Goal: Task Accomplishment & Management: Complete application form

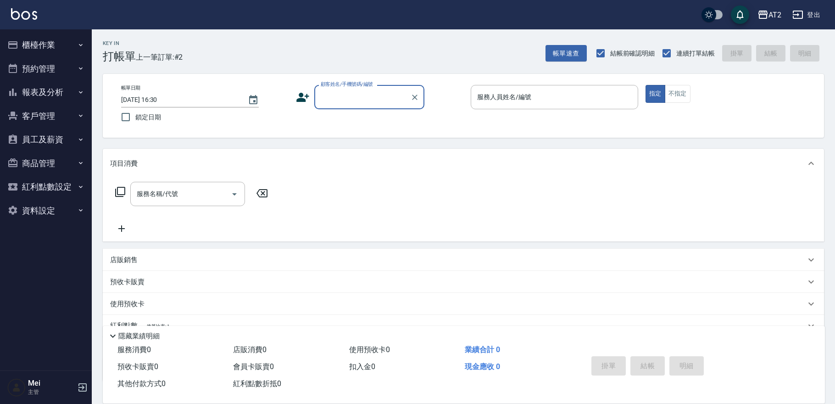
click at [348, 102] on input "顧客姓名/手機號碼/編號" at bounding box center [363, 97] width 88 height 16
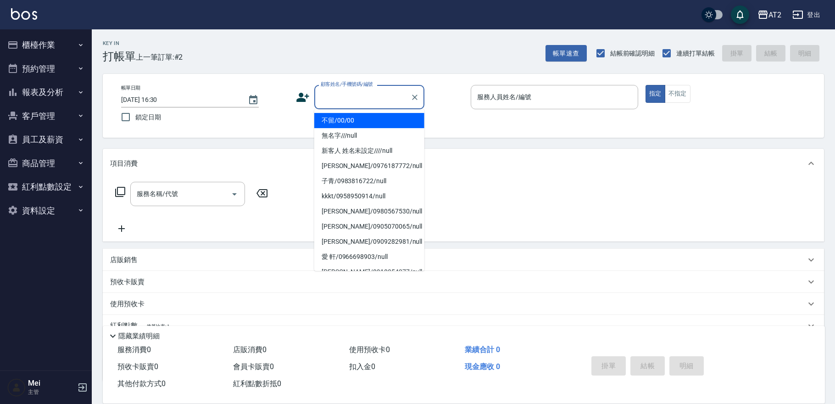
click at [347, 115] on li "不留/00/00" at bounding box center [369, 120] width 110 height 15
type input "不留/00/00"
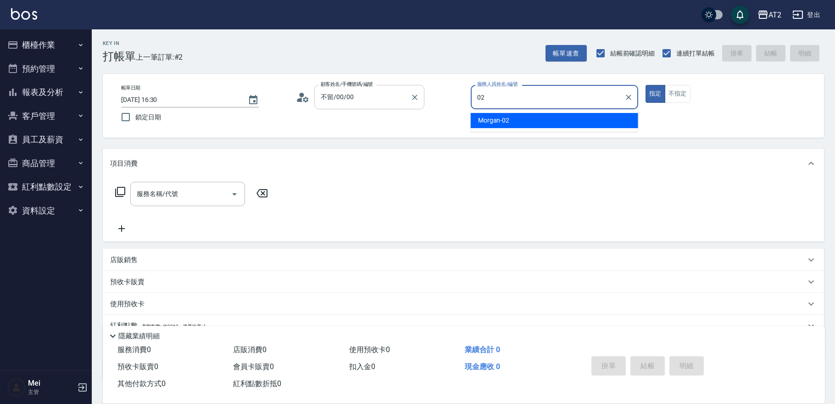
type input "02"
type button "true"
type input "Morgan-02"
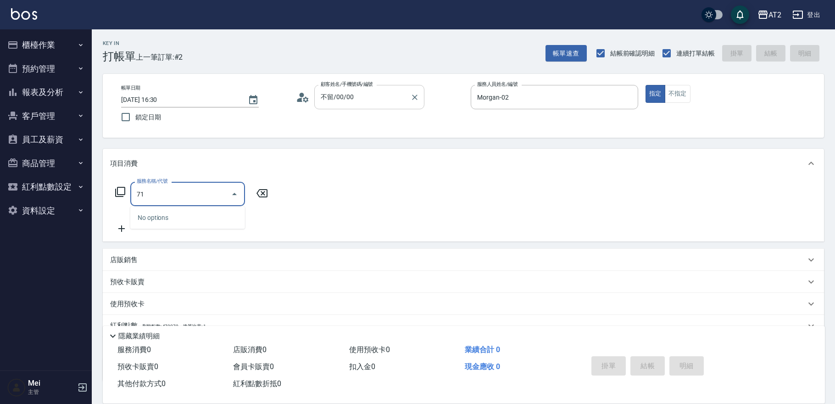
type input "714"
type input "150"
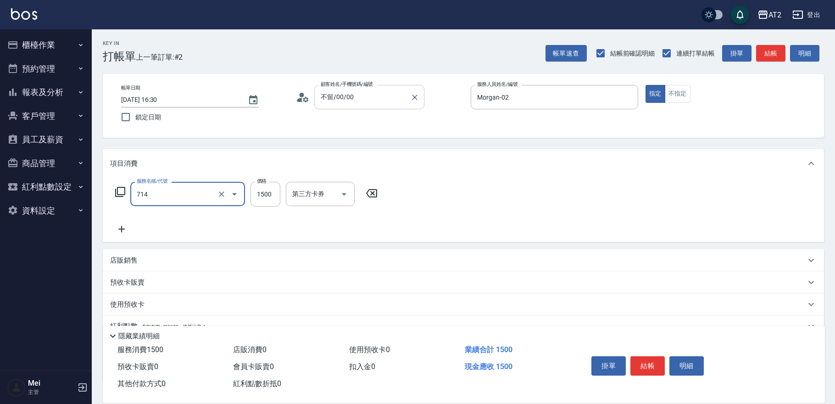
type input "單拆/單串(714)"
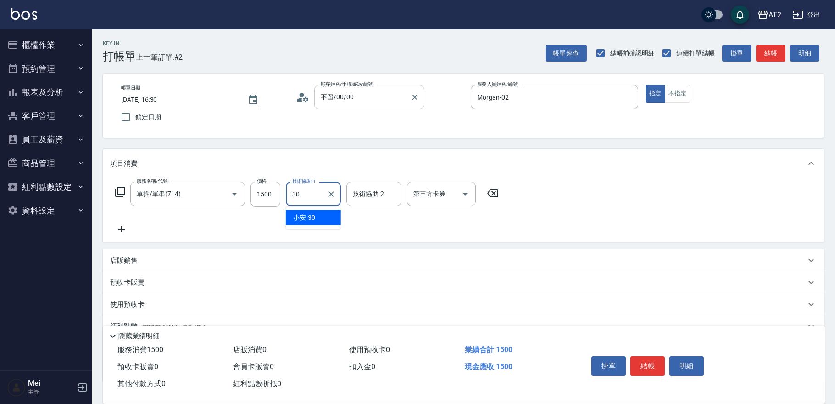
type input "小安-30"
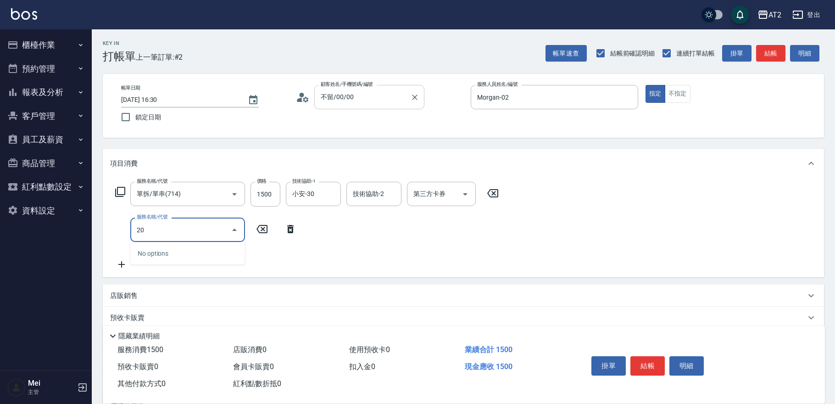
type input "201"
type input "170"
type input "洗髮(201)"
type input "150"
type input "400"
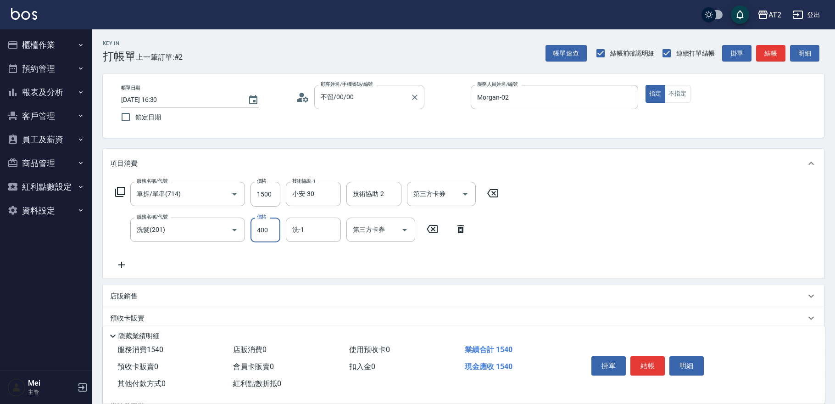
type input "190"
type input "小安-30"
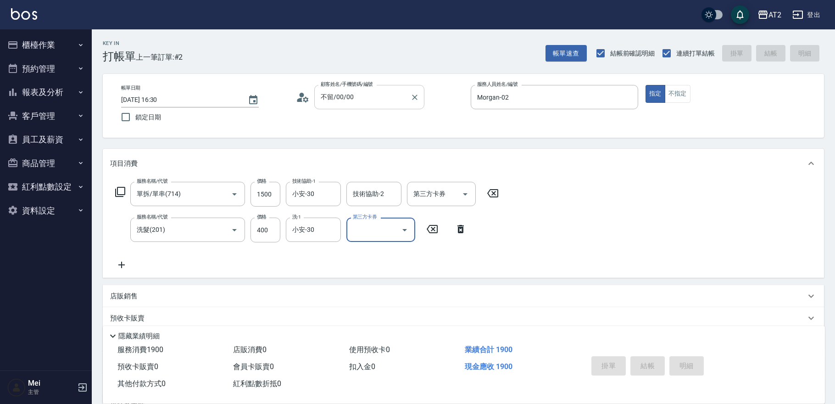
type input "[DATE] 17:48"
type input "0"
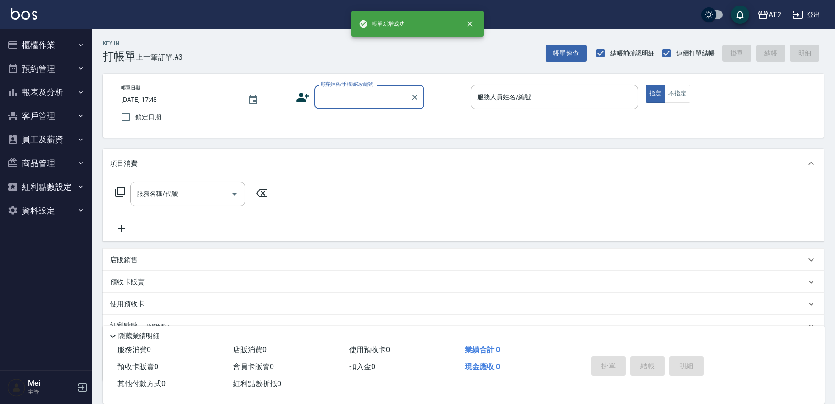
click at [387, 99] on input "顧客姓名/手機號碼/編號" at bounding box center [363, 97] width 88 height 16
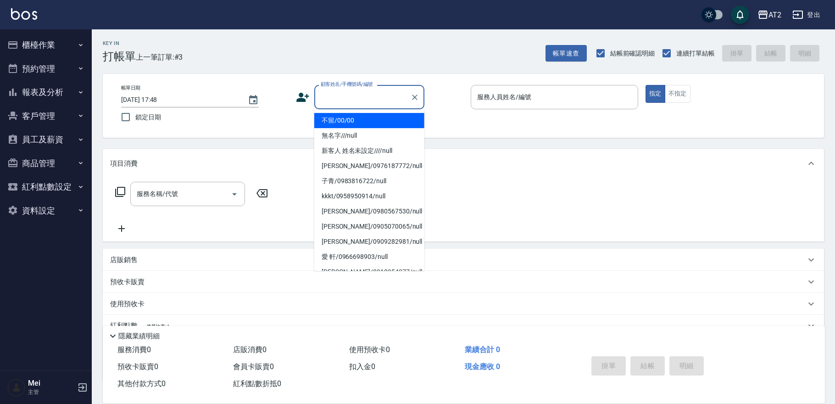
click at [384, 120] on li "不留/00/00" at bounding box center [369, 120] width 110 height 15
type input "不留/00/00"
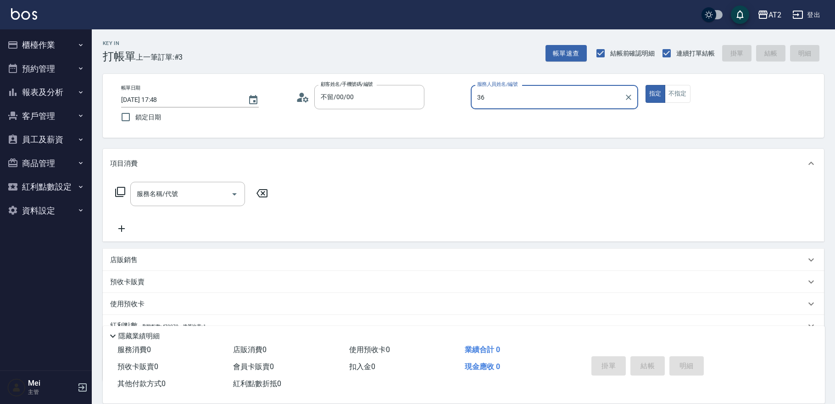
type input "Mona-36"
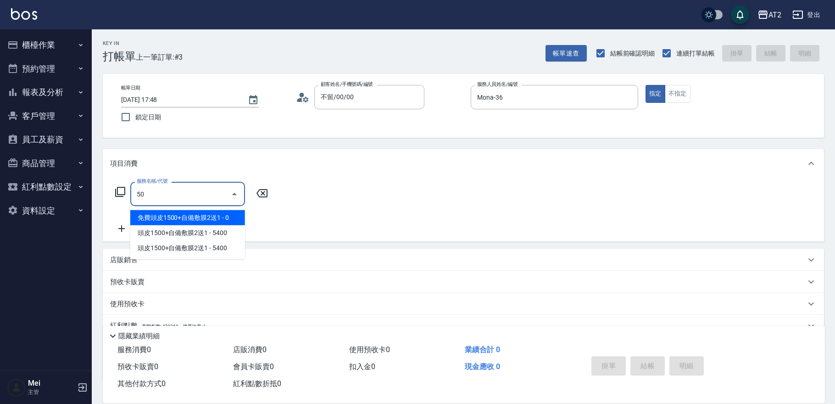
type input "501"
type input "100"
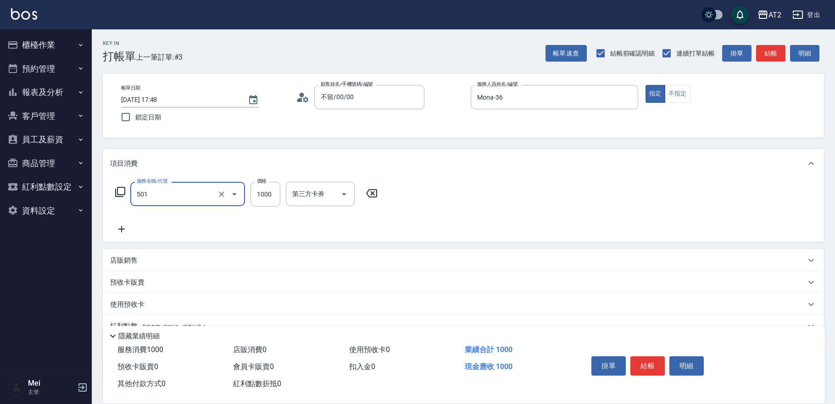
type input "染髮(501)"
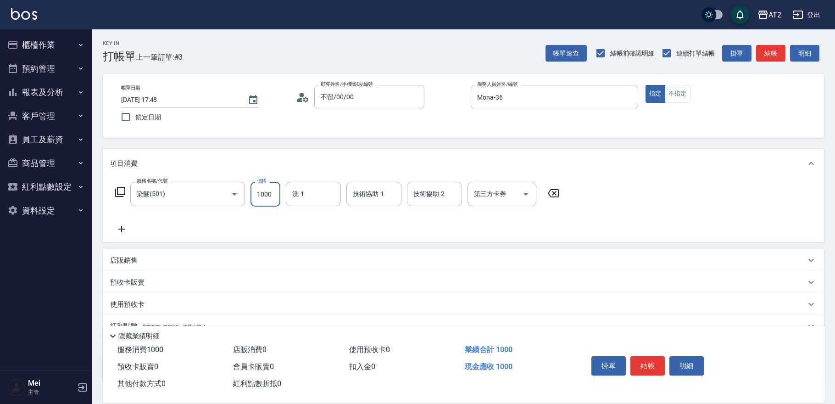
type input "1"
type input "0"
type input "14"
type input "10"
type input "149"
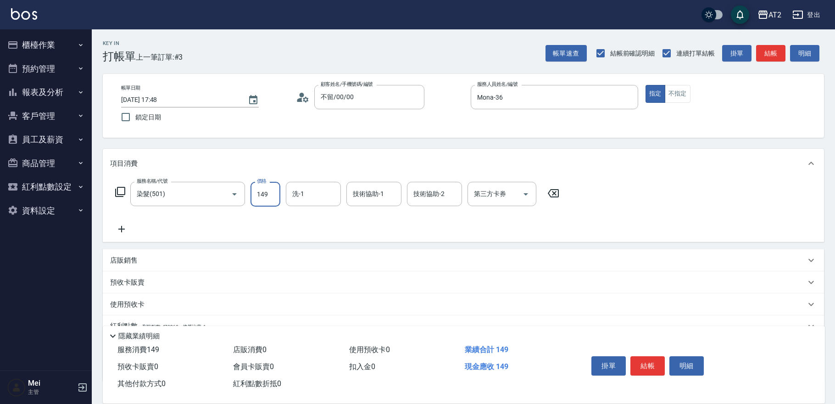
type input "140"
type input "1499"
type input "Ivy-48"
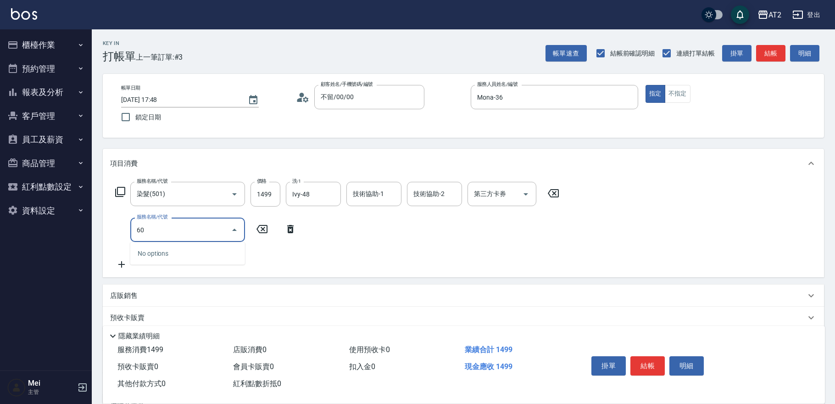
type input "601"
type input "240"
type input "自備護髮(601)"
type input "2"
type input "150"
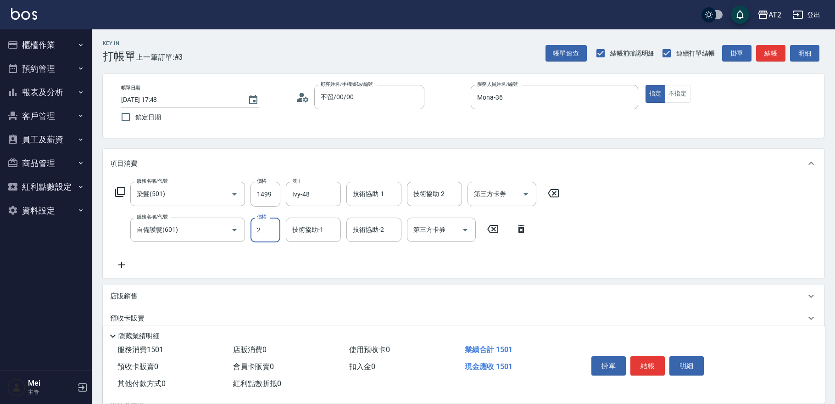
type input "22"
type input "170"
type input "2250"
type input "370"
type input "2250"
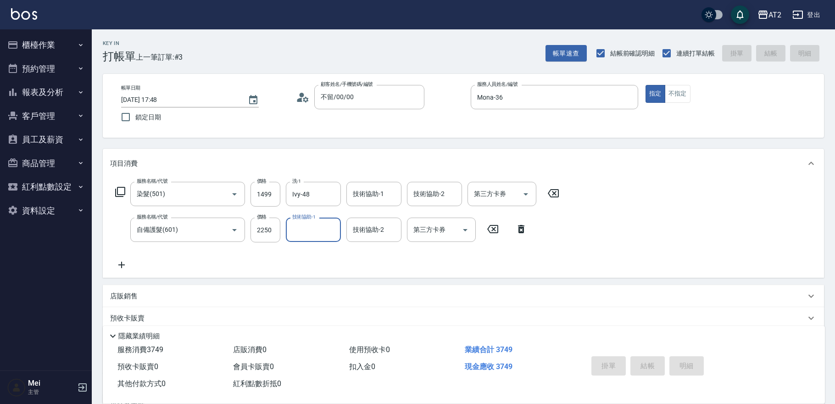
type input "0"
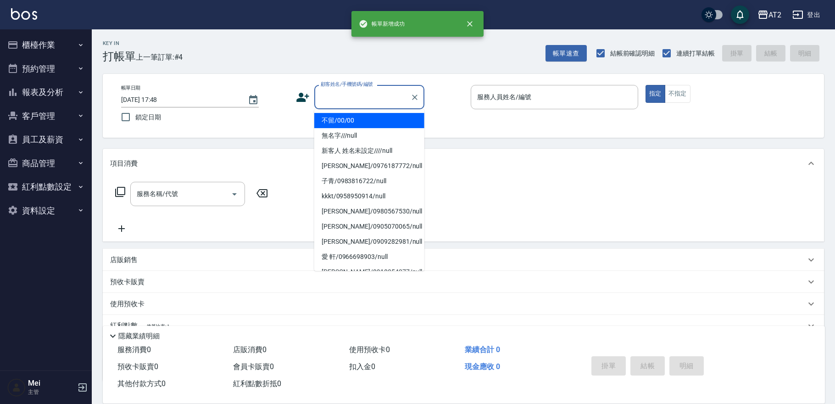
click at [370, 93] on input "顧客姓名/手機號碼/編號" at bounding box center [363, 97] width 88 height 16
click at [364, 119] on li "不留/00/00" at bounding box center [369, 120] width 110 height 15
type input "不留/00/00"
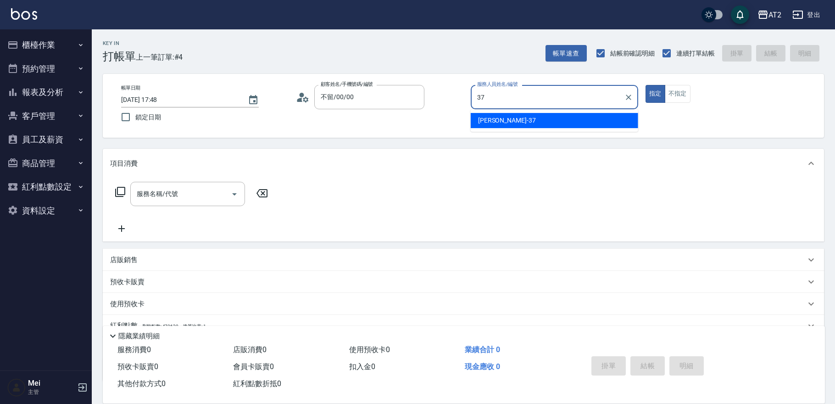
type input "[PERSON_NAME]-37"
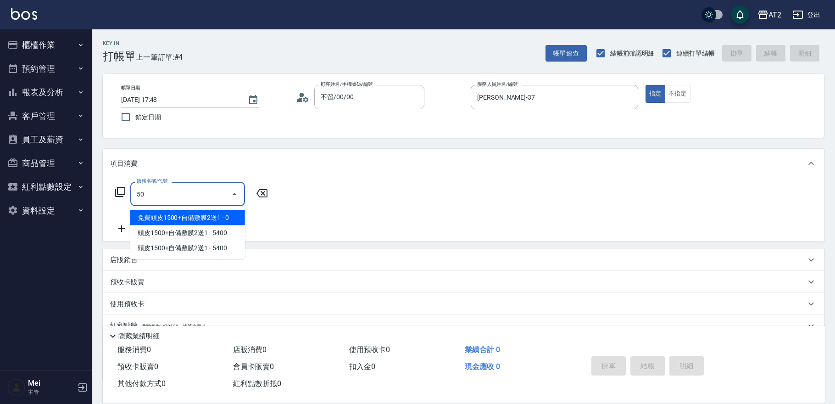
type input "501"
type input "100"
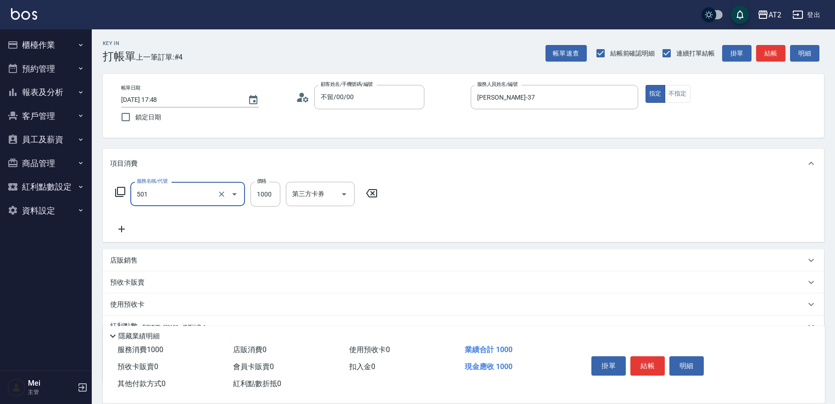
type input "染髮(501)"
type input "1"
type input "0"
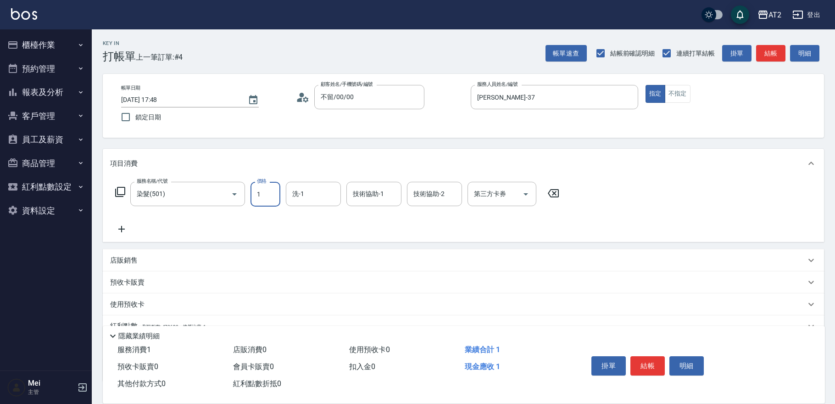
type input "19"
type input "10"
type input "199"
type input "190"
type input "1999"
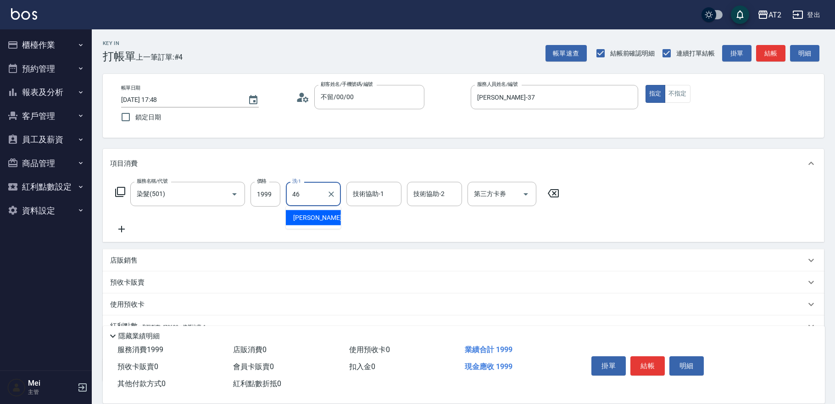
type input "[PERSON_NAME]-46"
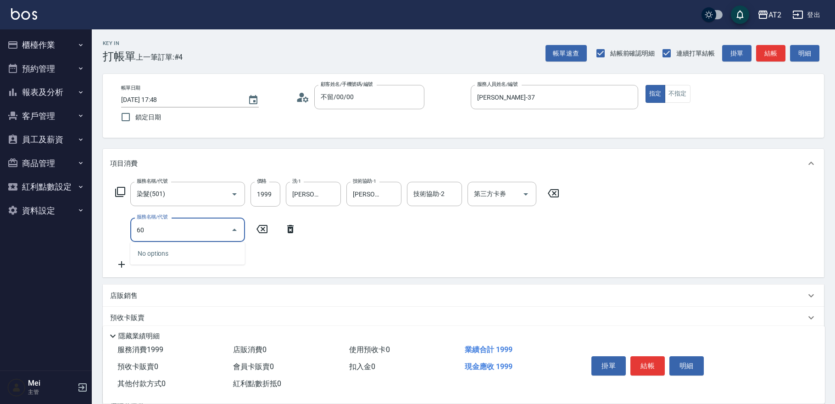
type input "601"
type input "290"
type input "自備護髮(601)"
type input "2"
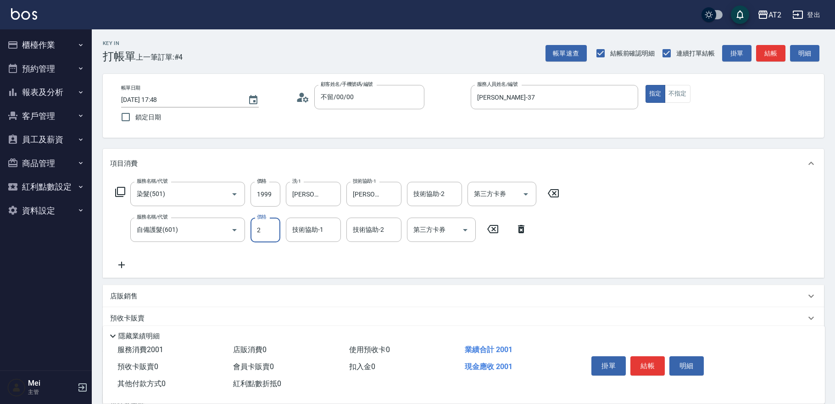
type input "200"
type input "22"
type input "220"
type input "2250"
type input "420"
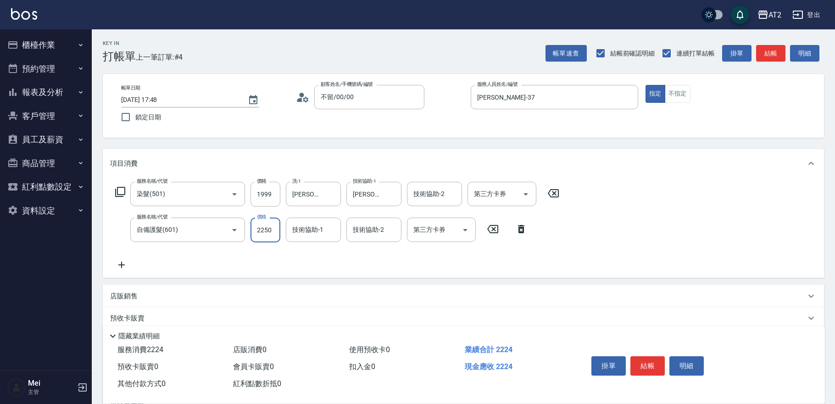
type input "2250"
type input "[PERSON_NAME]-46"
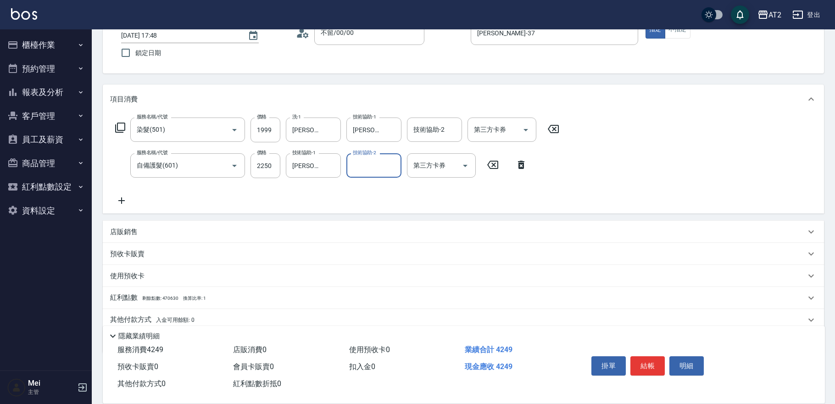
scroll to position [100, 0]
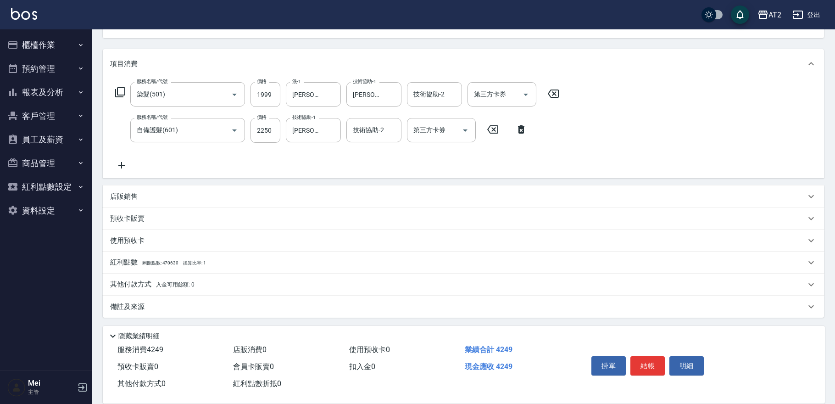
click at [180, 193] on div "店販銷售" at bounding box center [458, 197] width 696 height 10
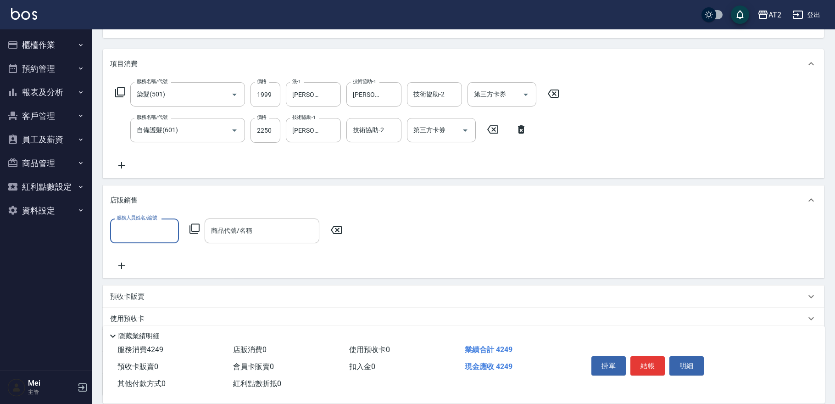
scroll to position [0, 0]
type input "[PERSON_NAME]-37"
type input "f"
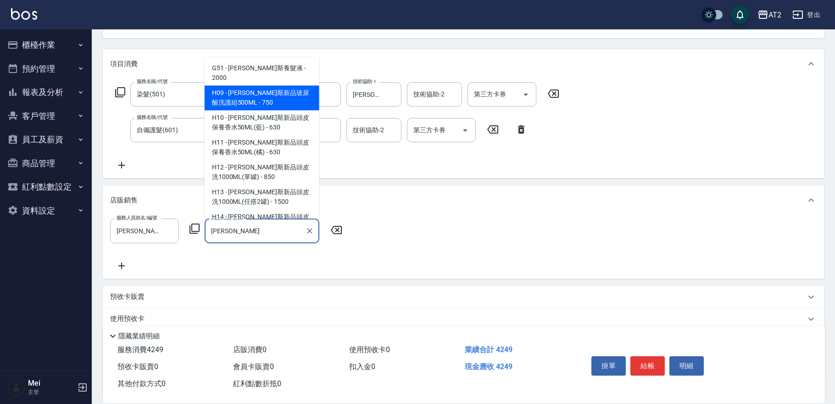
click at [246, 85] on span "H09 - [PERSON_NAME]斯新品玻尿酸洗護組500ML - 750" at bounding box center [262, 97] width 115 height 25
type input "[PERSON_NAME]斯新品玻尿酸洗護組500ML"
type input "490"
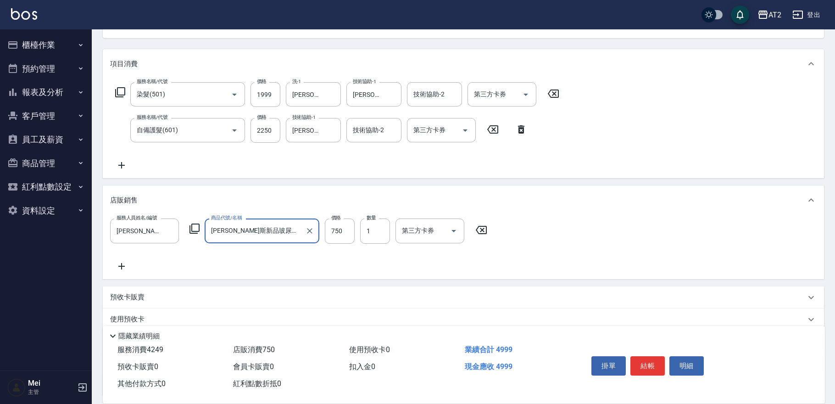
type input "[PERSON_NAME]斯新品玻尿酸洗護組500ML"
click at [123, 267] on icon at bounding box center [121, 266] width 23 height 11
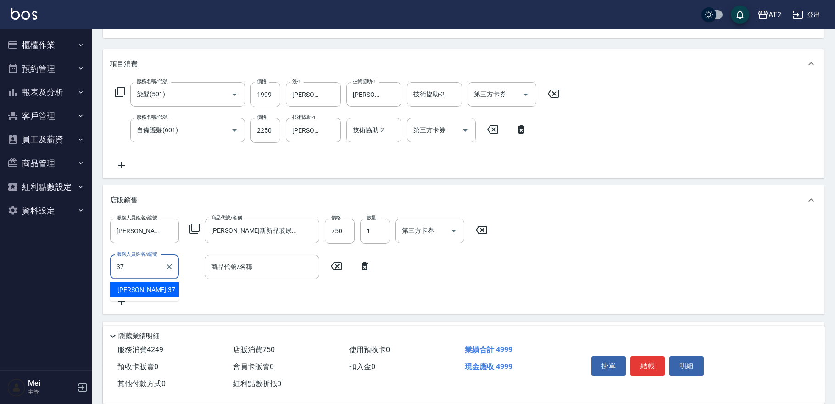
type input "[PERSON_NAME]-37"
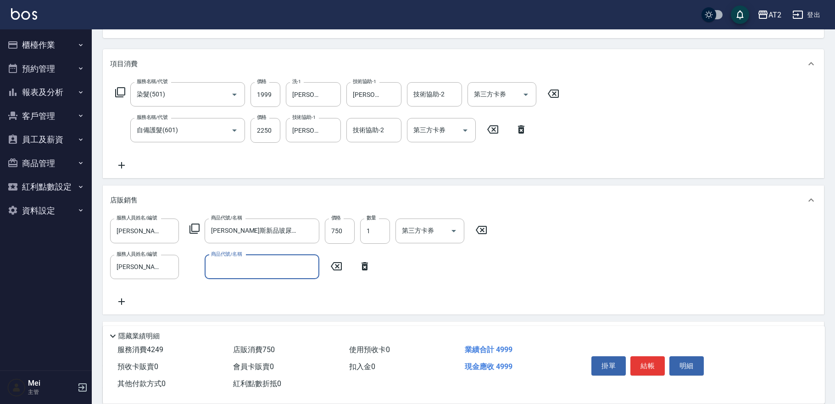
type input "F"
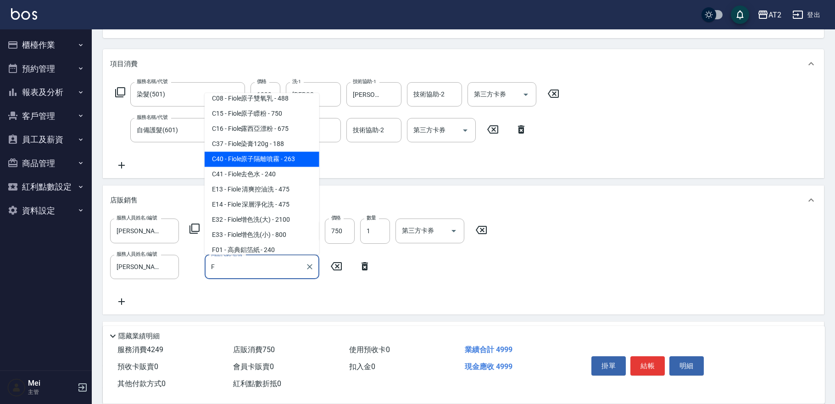
scroll to position [133, 0]
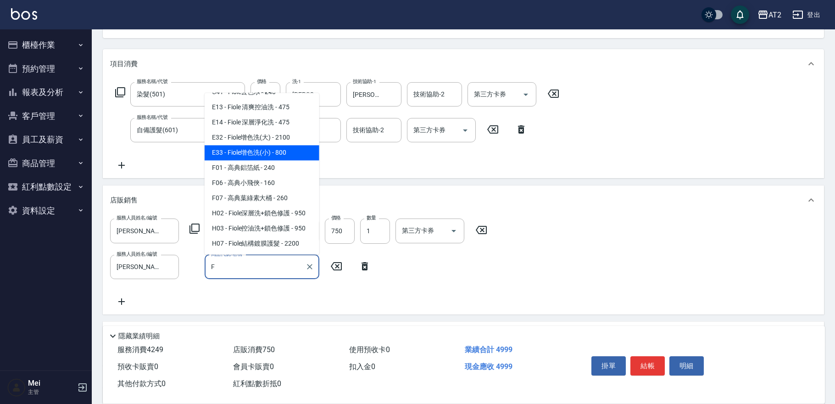
click at [268, 148] on span "E33 - Fiole增色洗(小) - 800" at bounding box center [262, 152] width 115 height 15
type input "570"
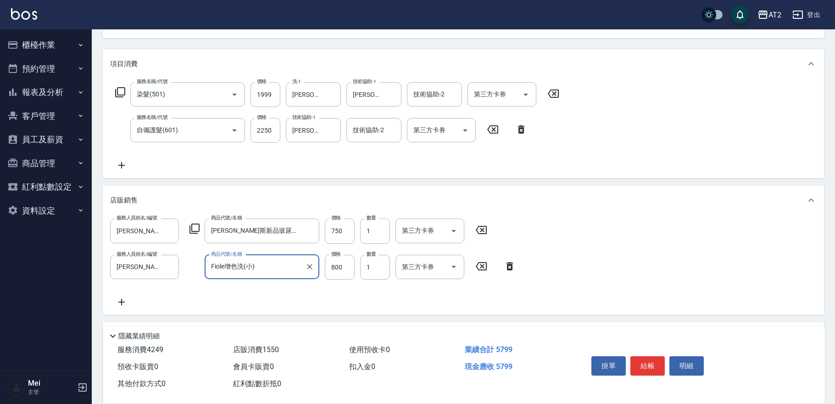
type input "Fiole增色洗(小)"
click at [125, 300] on icon at bounding box center [121, 301] width 23 height 11
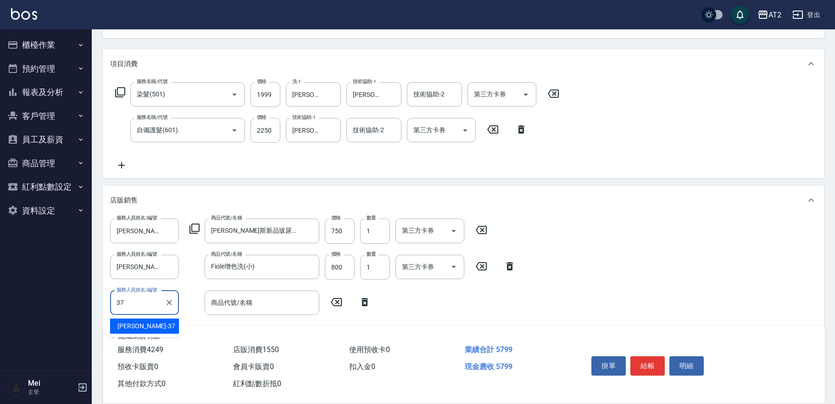
type input "[PERSON_NAME]-37"
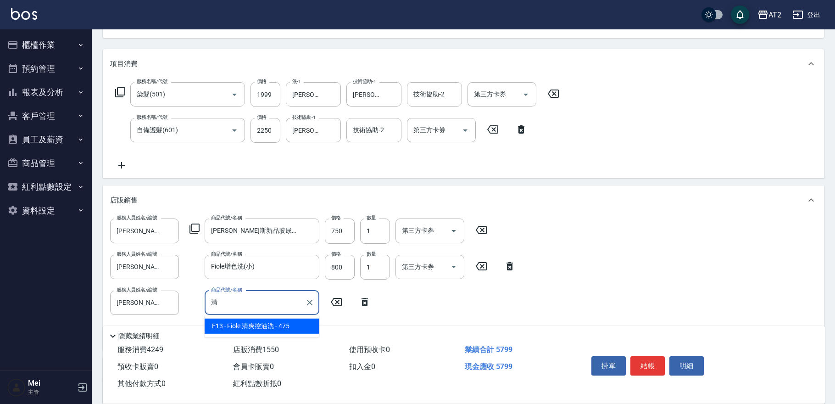
type input "輕"
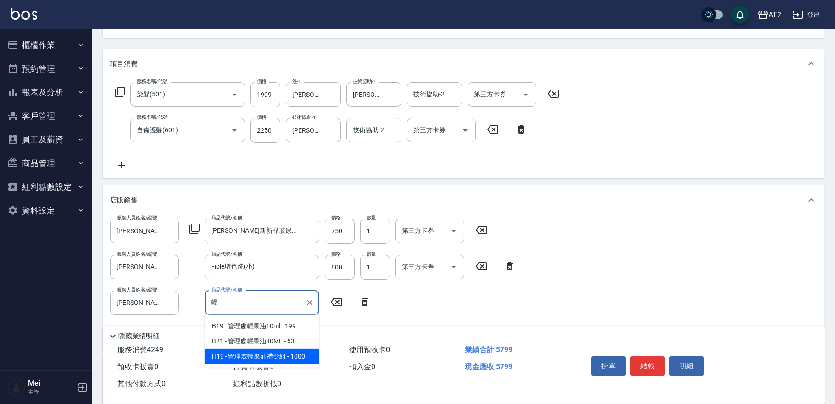
click at [279, 358] on span "H19 - 管理處輕果油禮盒組 - 1000" at bounding box center [262, 356] width 115 height 15
type input "670"
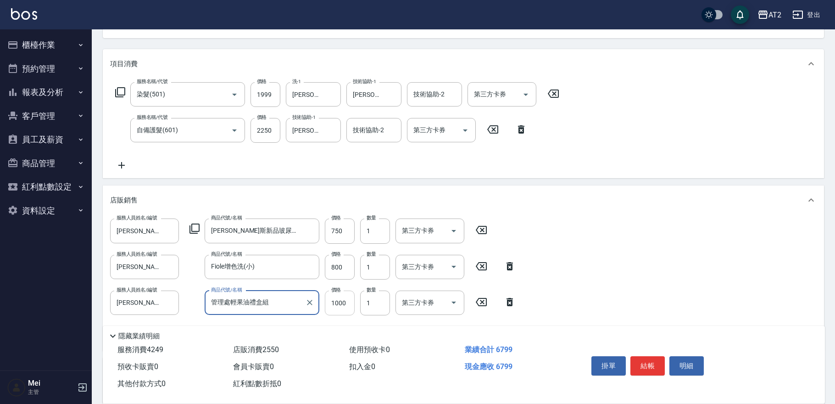
type input "管理處輕果油禮盒組"
click at [340, 303] on input "1000" at bounding box center [340, 303] width 30 height 25
type input "8"
type input "580"
type input "800"
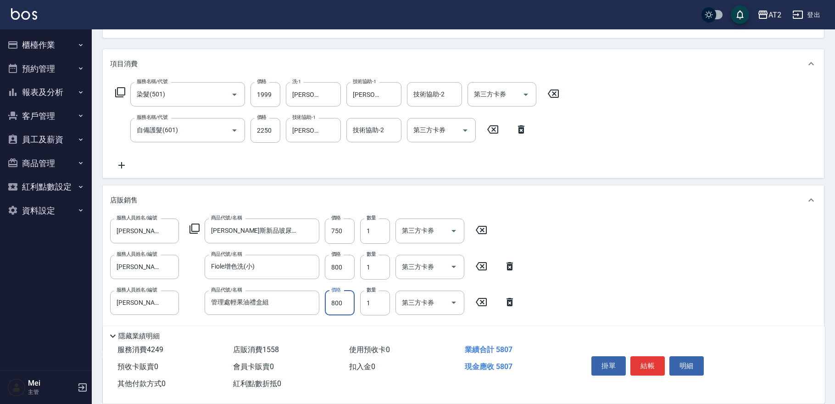
type input "650"
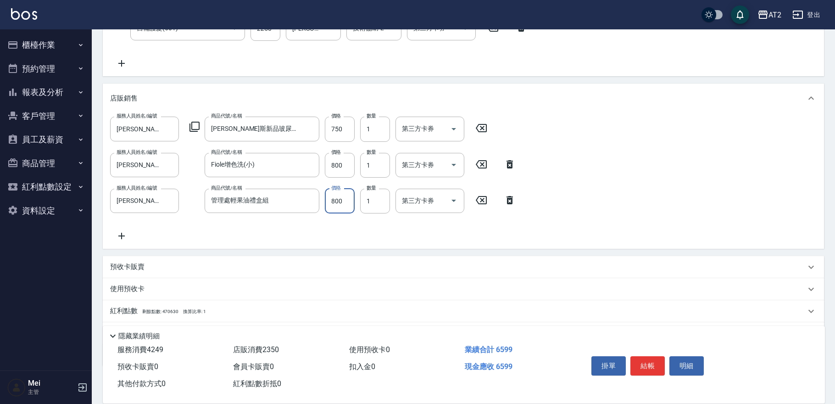
scroll to position [151, 0]
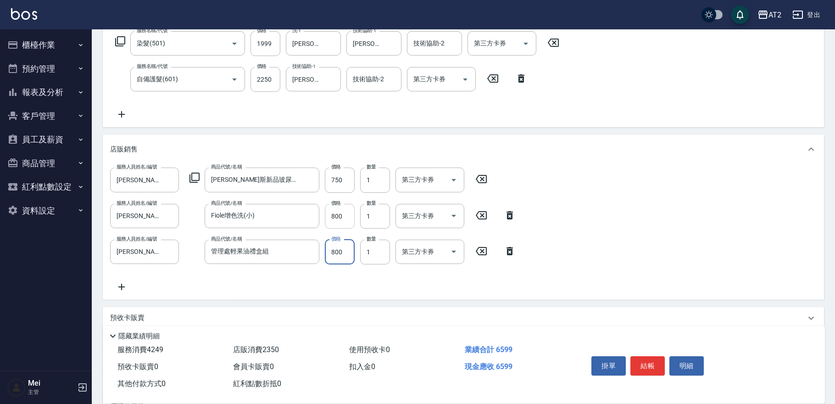
type input "800"
click at [341, 221] on input "800" at bounding box center [340, 216] width 30 height 25
type input "7"
type input "580"
type input "700"
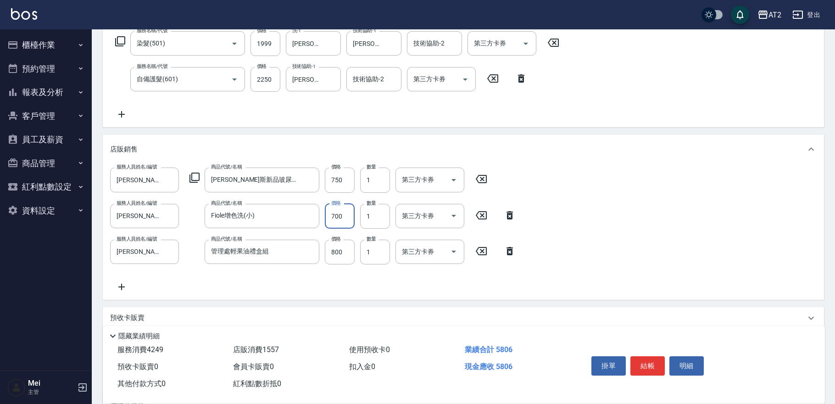
type input "640"
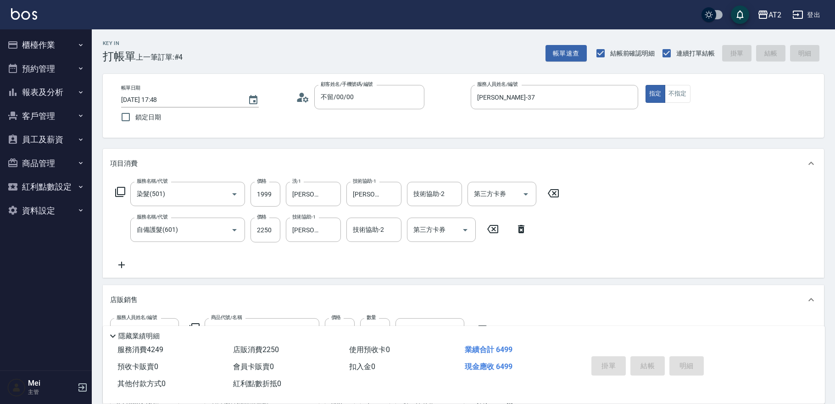
type input "[DATE] 17:50"
type input "0"
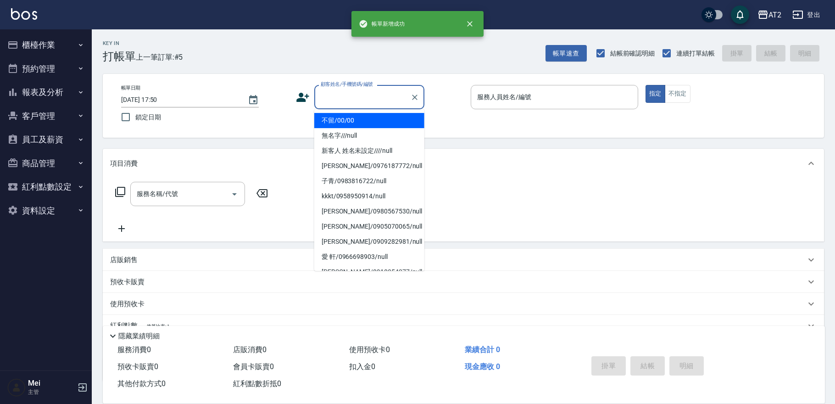
drag, startPoint x: 353, startPoint y: 94, endPoint x: 352, endPoint y: 110, distance: 16.1
click at [352, 94] on input "顧客姓名/手機號碼/編號" at bounding box center [363, 97] width 88 height 16
click at [350, 119] on li "不留/00/00" at bounding box center [369, 120] width 110 height 15
type input "不留/00/00"
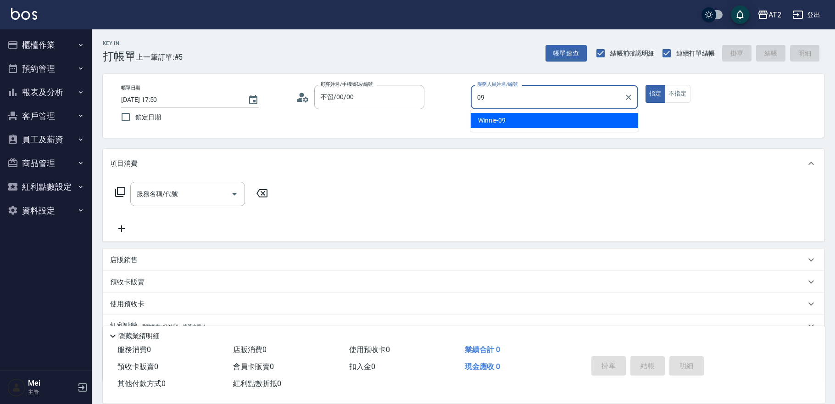
type input "Winnie-09"
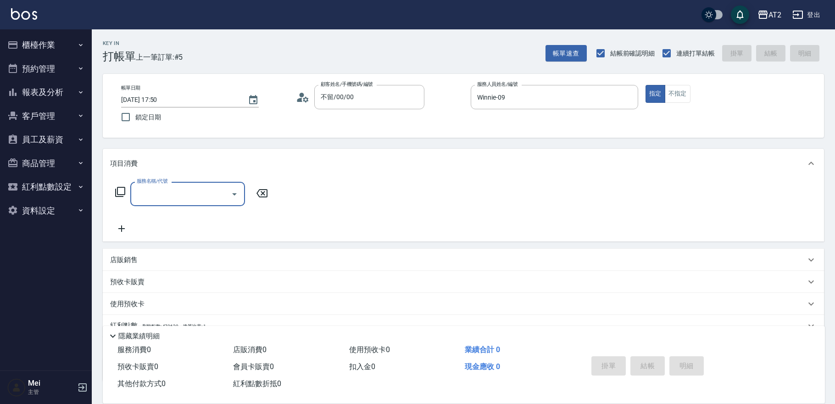
type input "5"
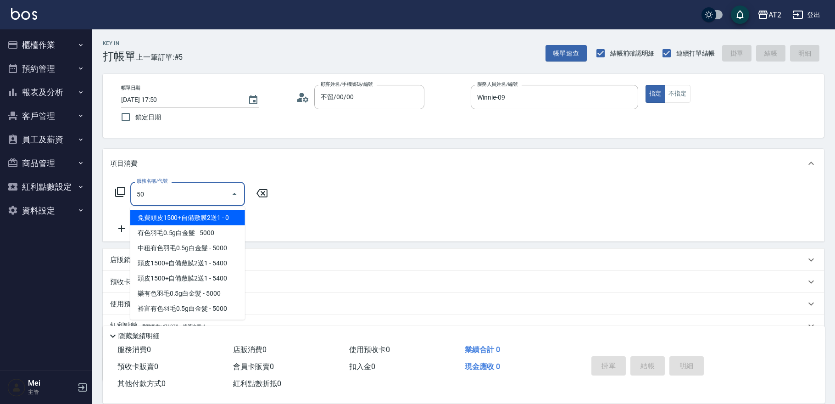
type input "501"
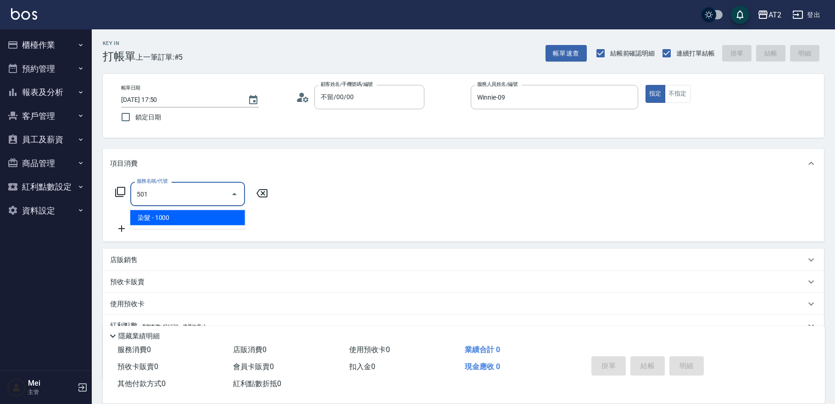
type input "100"
type input "染髮(501)"
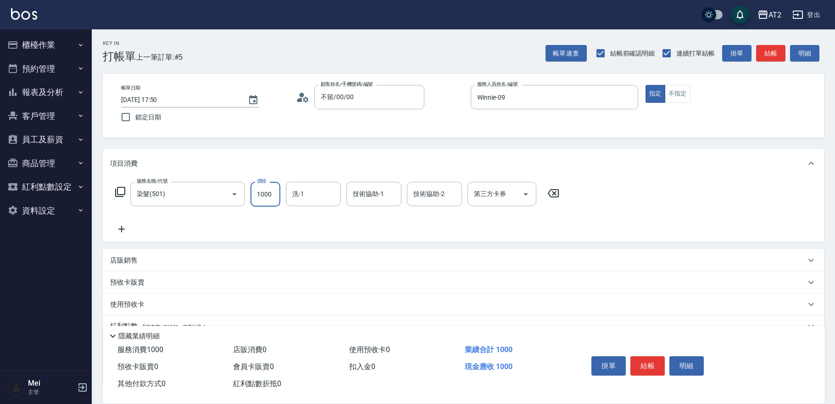
type input "0"
type input "宣宣-40"
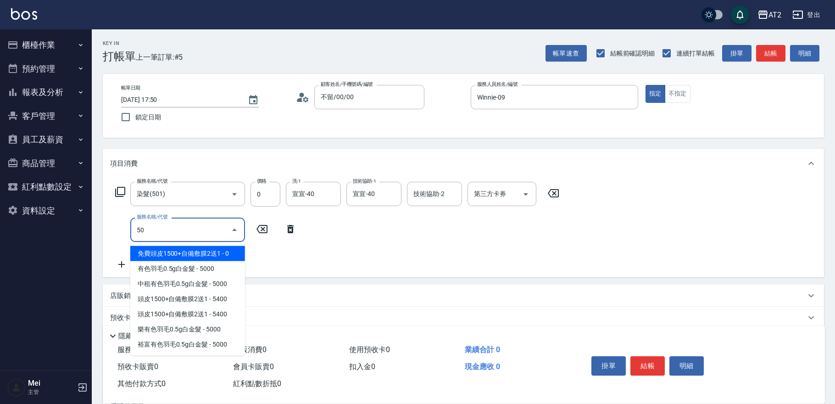
type input "502"
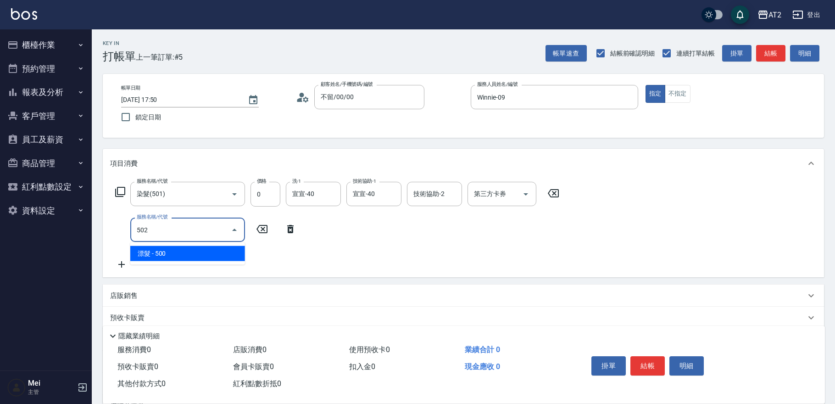
type input "50"
type input "漂髮(502)"
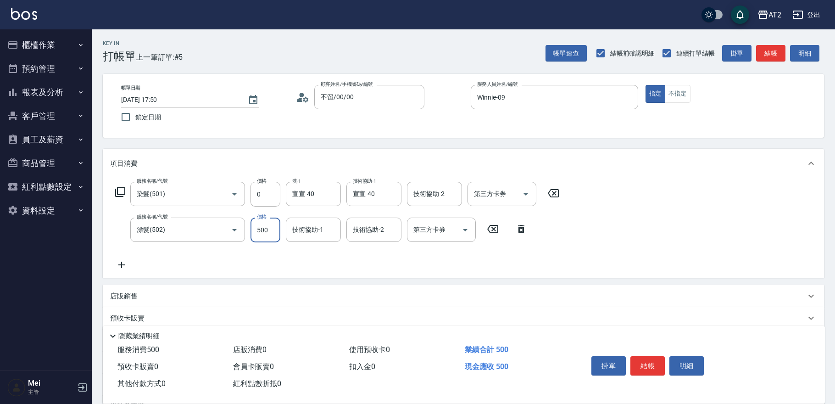
type input "0"
type input "宣宣-40"
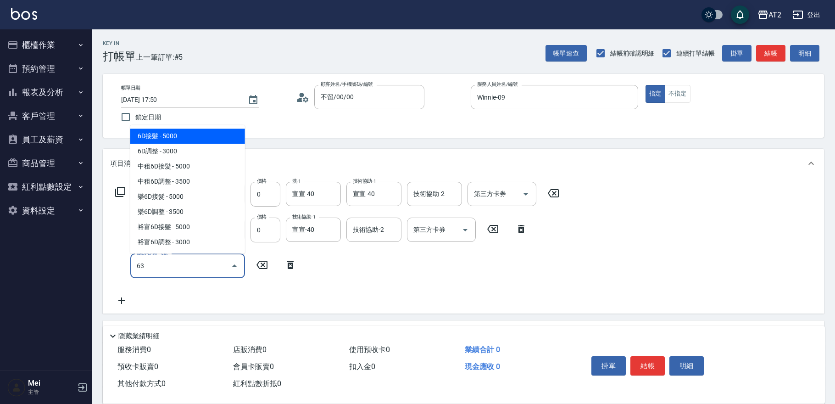
type input "630"
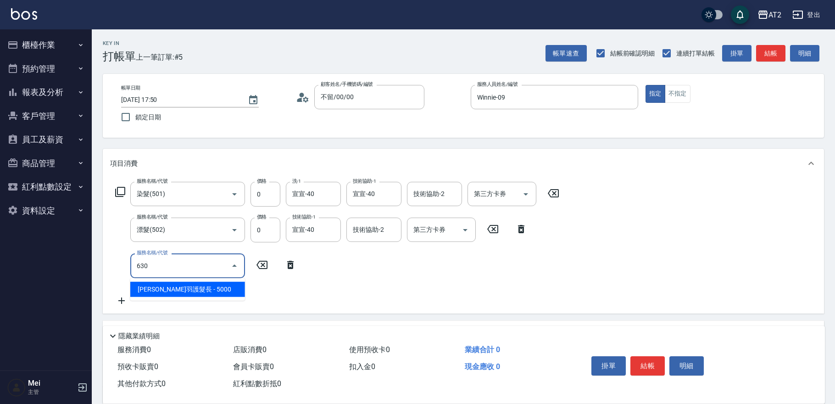
type input "500"
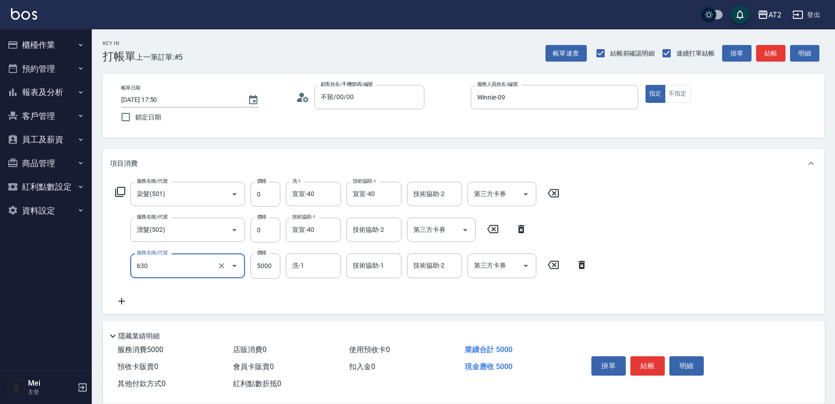
type input "京煥羽護髮長(630)"
type input "0"
type input "45"
type input "40"
type input "4500"
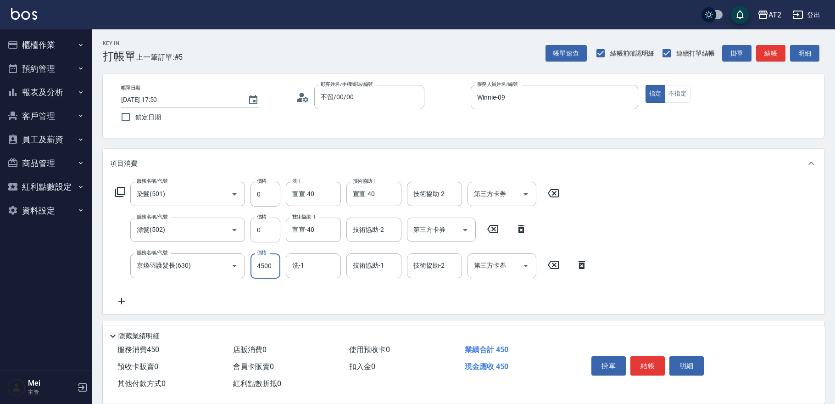
type input "450"
type input "宣宣-40"
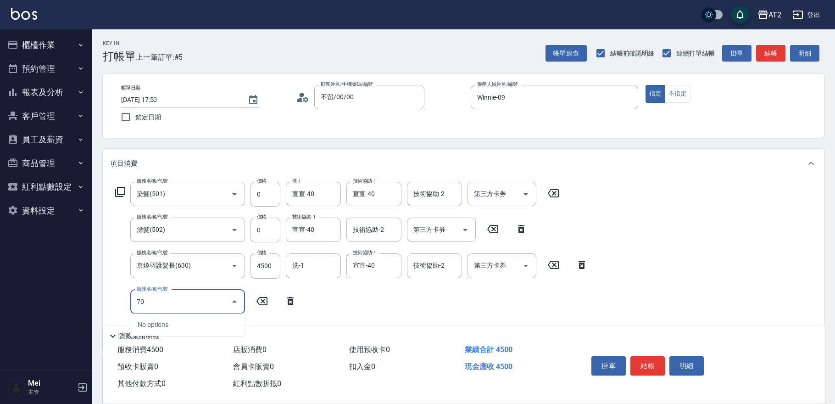
type input "705"
type input "950"
type input "新羽毛鉑金接髮調整(705)"
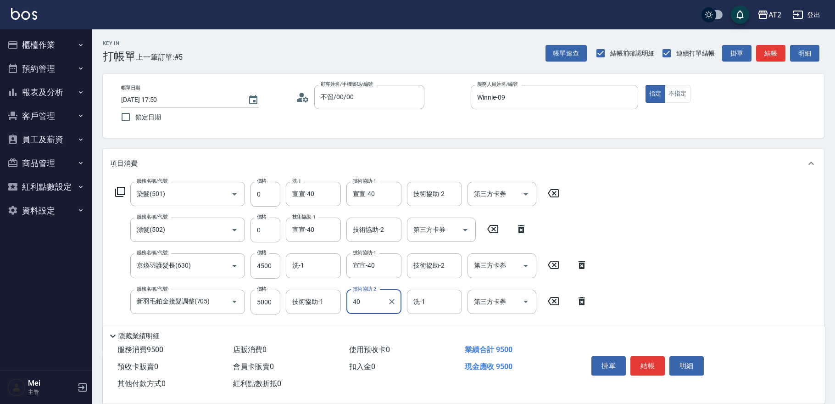
type input "宣宣-40"
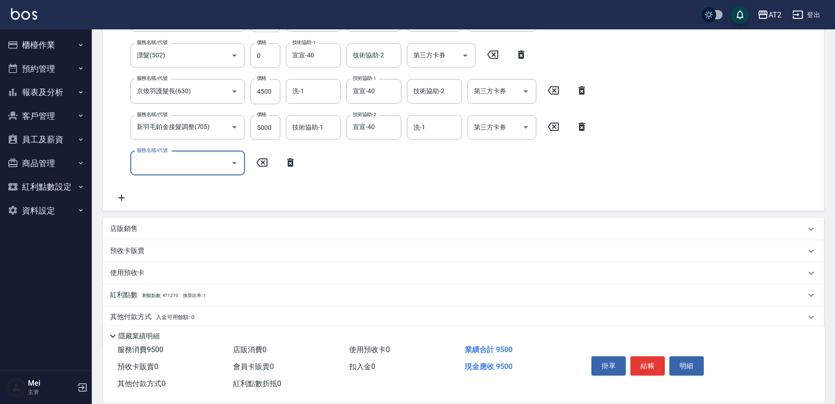
scroll to position [207, 0]
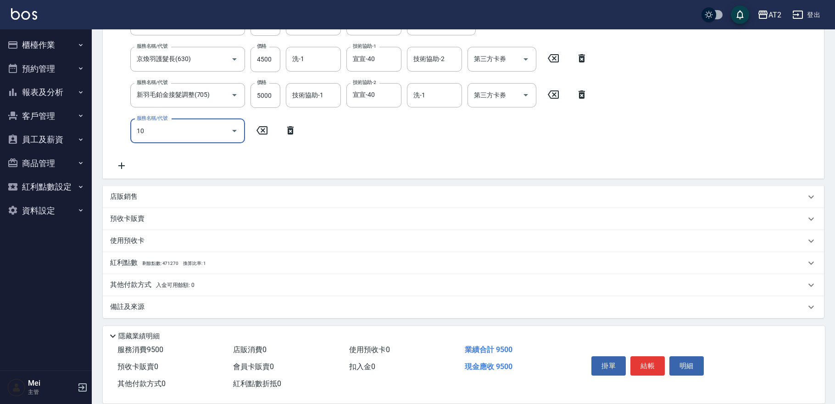
type input "101"
type input "1020"
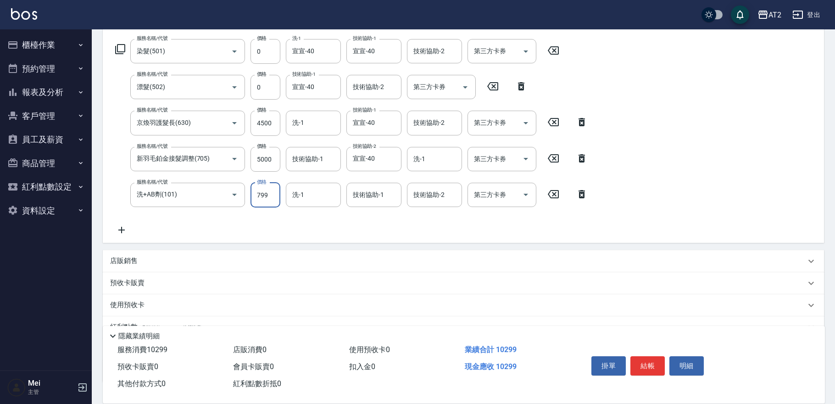
scroll to position [153, 0]
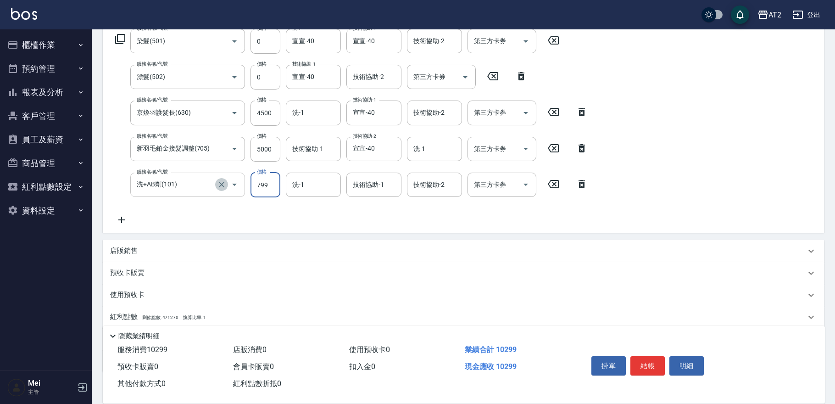
click at [221, 186] on icon "Clear" at bounding box center [221, 184] width 9 height 9
type input "洗+AB劑(101)"
click at [221, 186] on icon "Clear" at bounding box center [221, 184] width 9 height 9
type input "1"
type input "950"
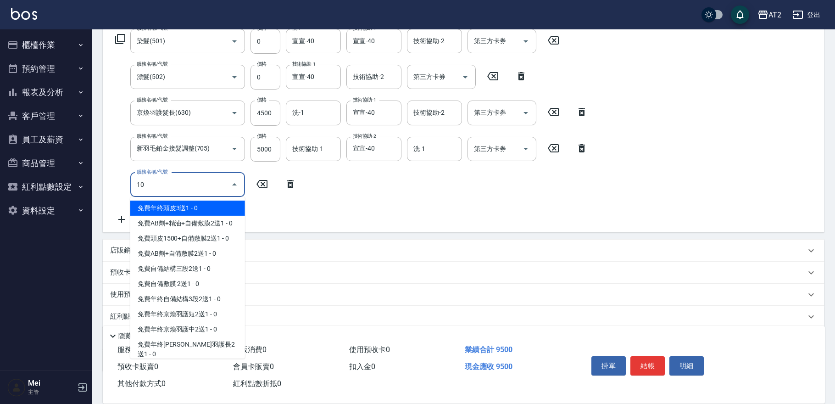
type input "102"
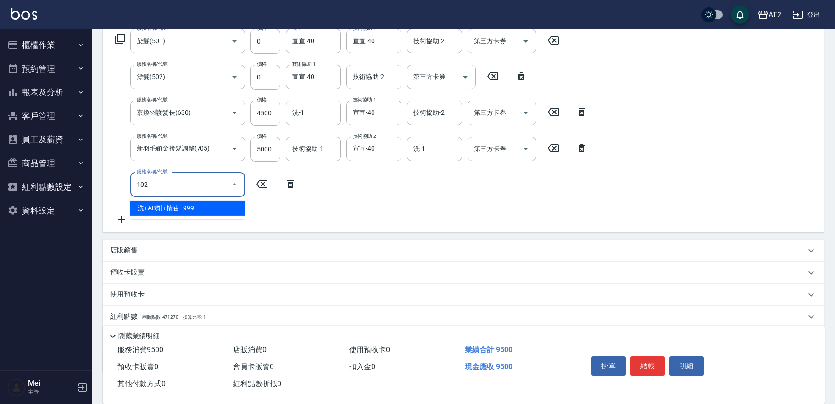
type input "1040"
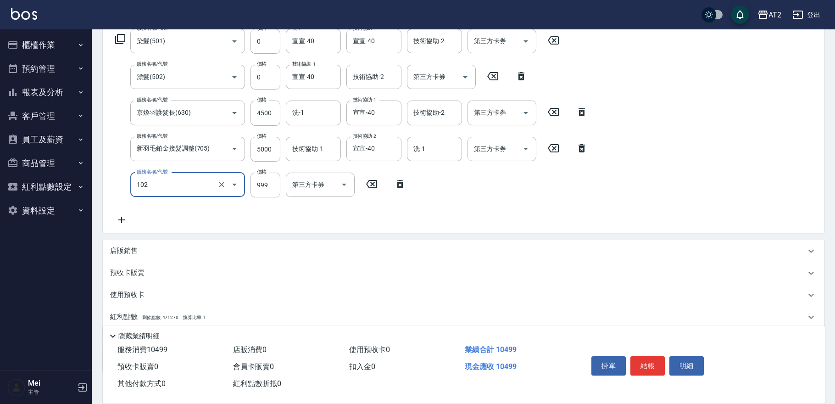
type input "洗+AB劑+精油(102)"
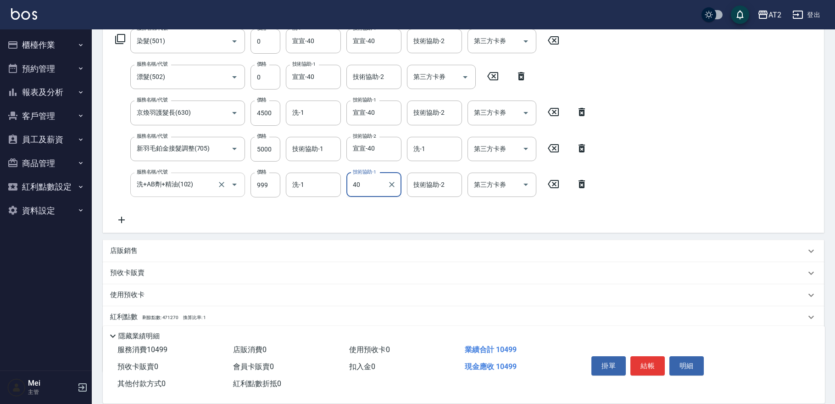
type input "宣宣-40"
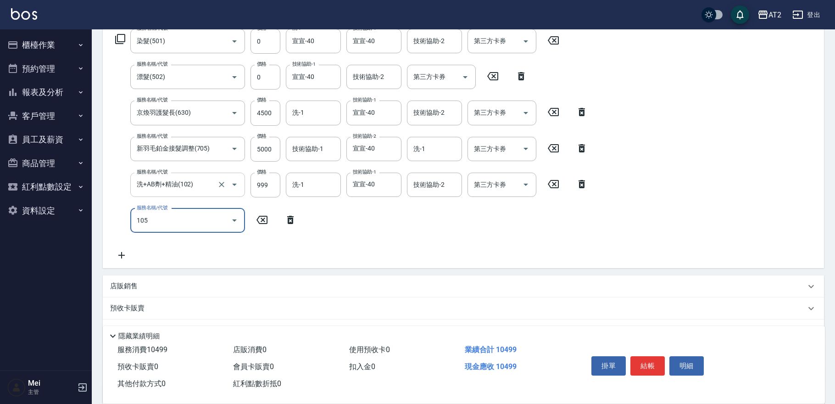
type input "105"
type input "1160"
type input "自備敷膜(105)"
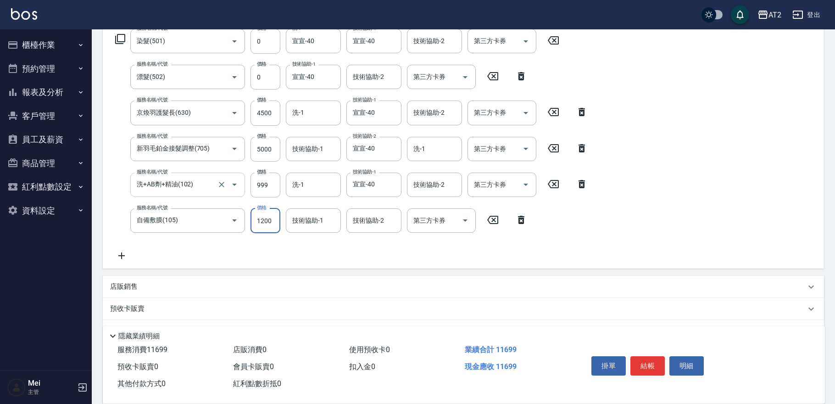
type input "1"
type input "1050"
type input "150"
type input "1060"
type input "1500"
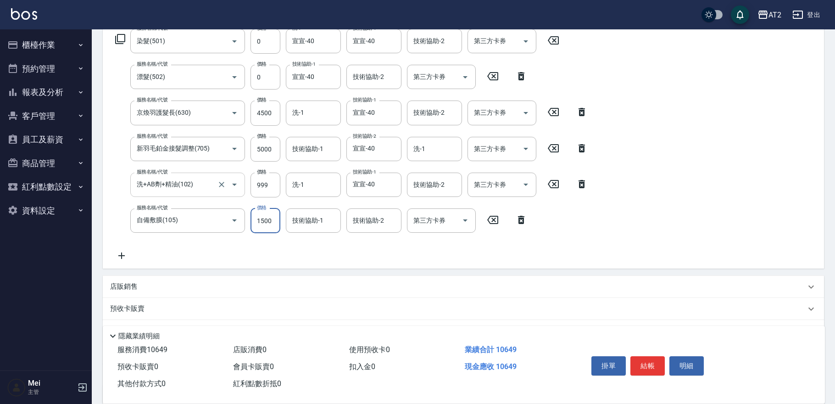
type input "1190"
type input "150"
type input "1060"
type input "1"
type input "1050"
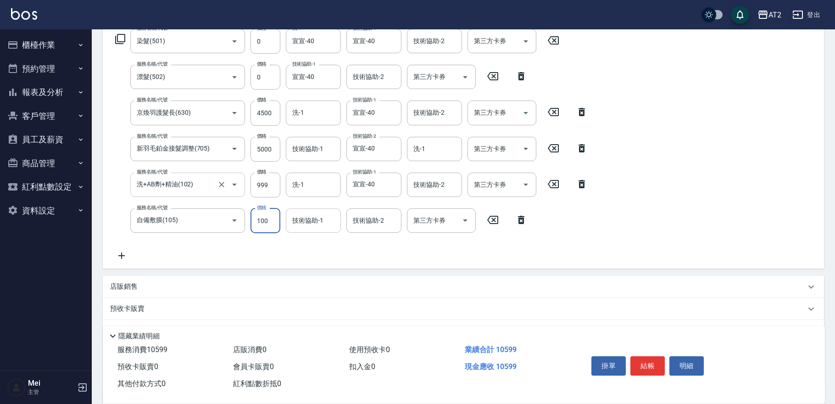
type input "1000"
type input "1140"
type input "1000"
click at [380, 220] on div "技術協助-2 技術協助-2" at bounding box center [374, 220] width 55 height 24
type input "宣宣-40"
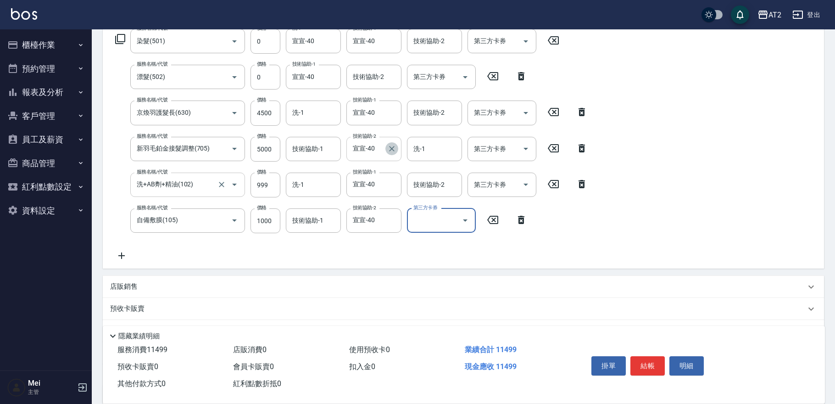
click at [395, 148] on icon "Clear" at bounding box center [391, 148] width 9 height 9
click at [121, 256] on icon at bounding box center [121, 255] width 23 height 11
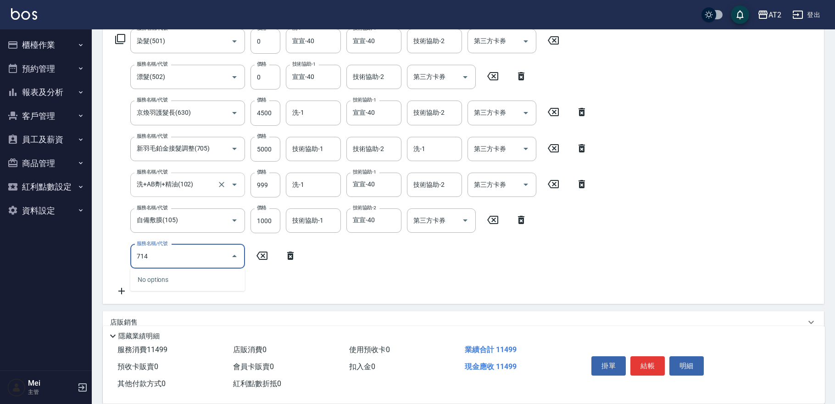
type input "714"
type input "1290"
type input "單拆/單串(714)"
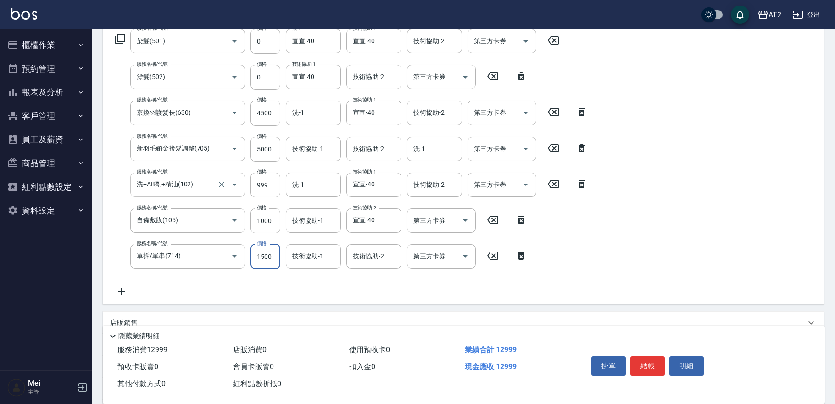
type input "0"
type input "1140"
type input "0"
type input "宣宣-40"
type input "Ivy-48"
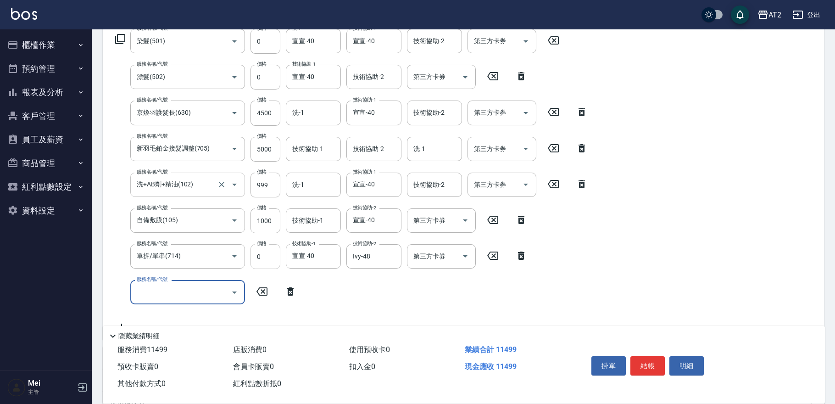
click at [265, 257] on input "0" at bounding box center [266, 256] width 30 height 25
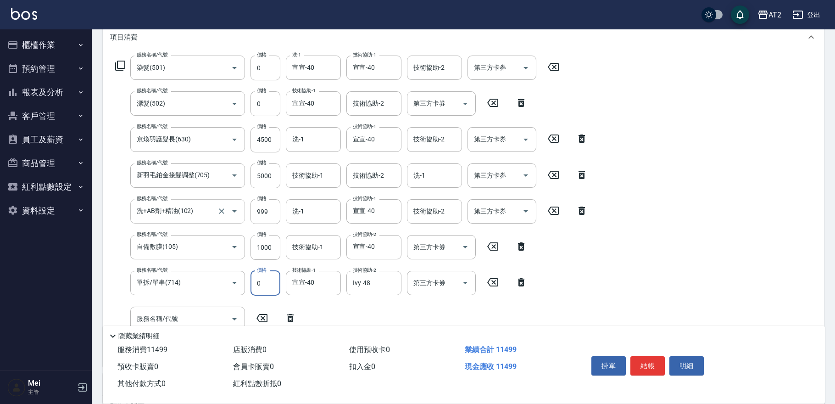
scroll to position [101, 0]
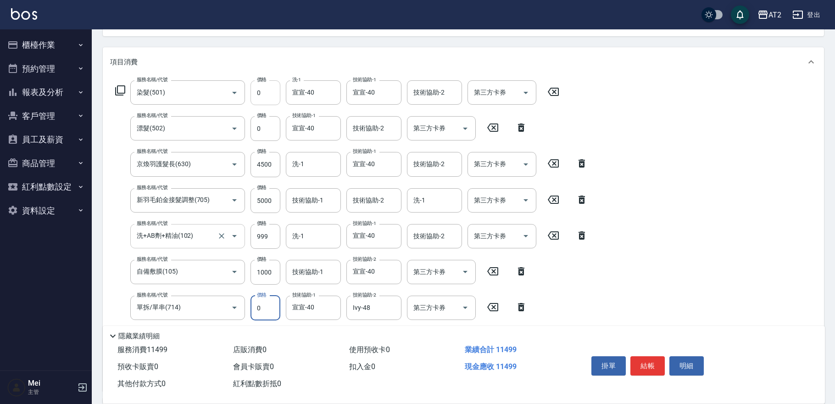
click at [261, 91] on input "0" at bounding box center [266, 92] width 30 height 25
type input "2"
type input "1150"
type input "2099"
type input "1350"
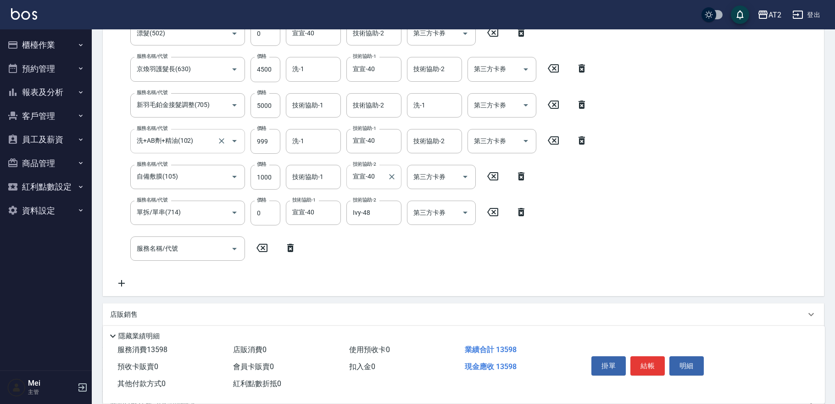
scroll to position [204, 0]
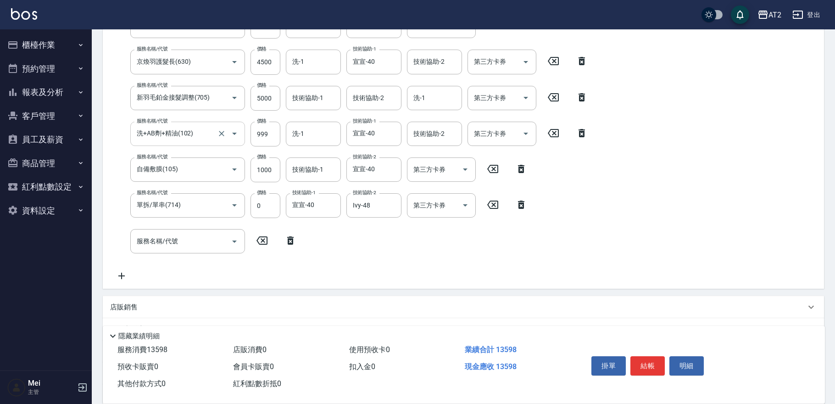
type input "2099"
click at [289, 241] on icon at bounding box center [290, 240] width 23 height 11
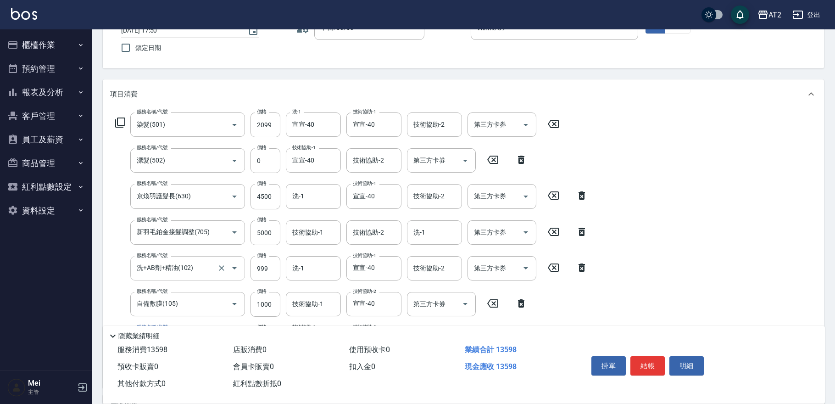
scroll to position [0, 0]
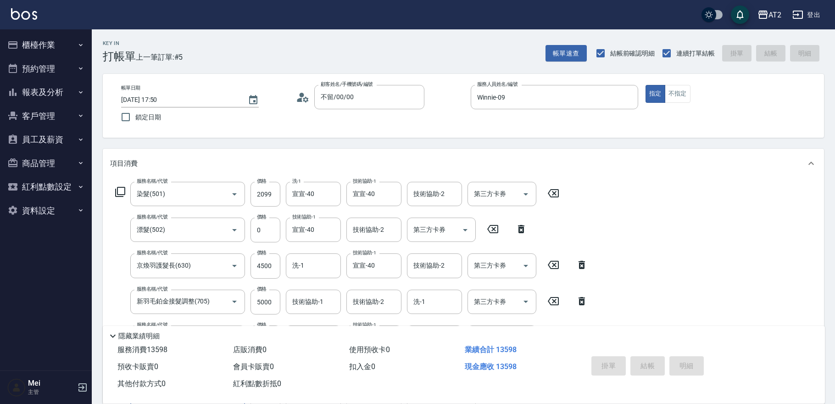
type input "[DATE] 17:53"
type input "0"
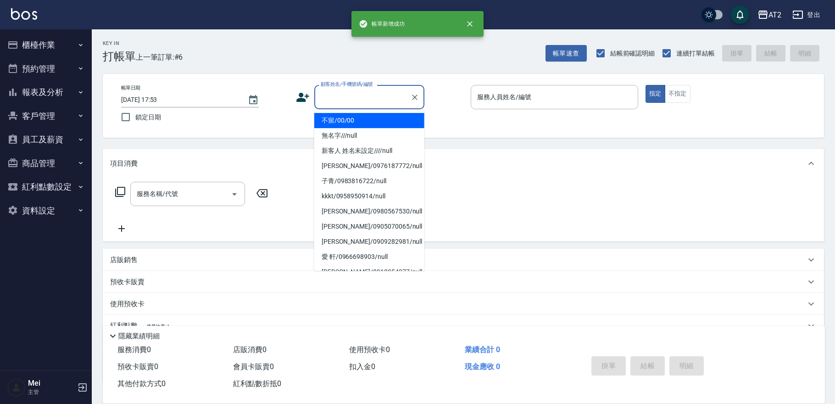
click at [358, 99] on input "顧客姓名/手機號碼/編號" at bounding box center [363, 97] width 88 height 16
click at [353, 122] on li "不留/00/00" at bounding box center [369, 120] width 110 height 15
type input "不留/00/00"
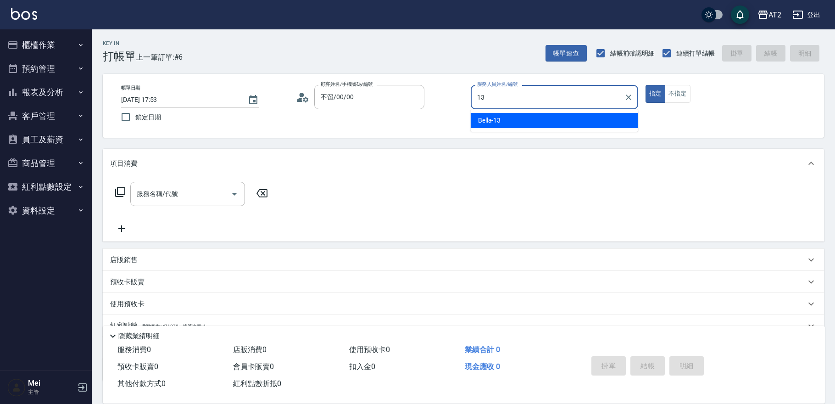
type input "Bella-13"
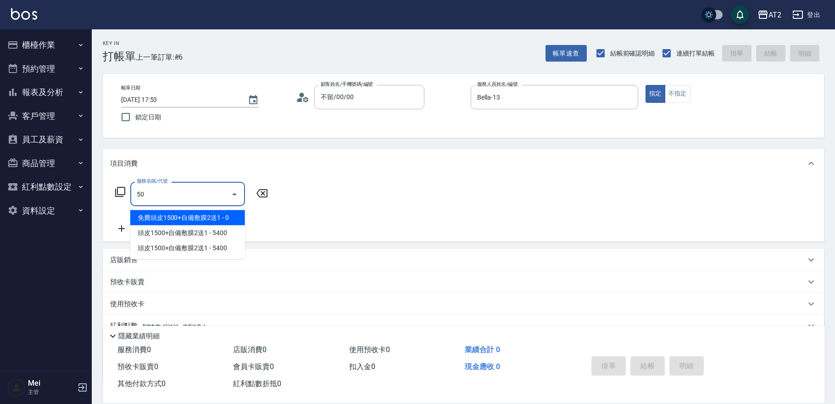
type input "501"
type input "100"
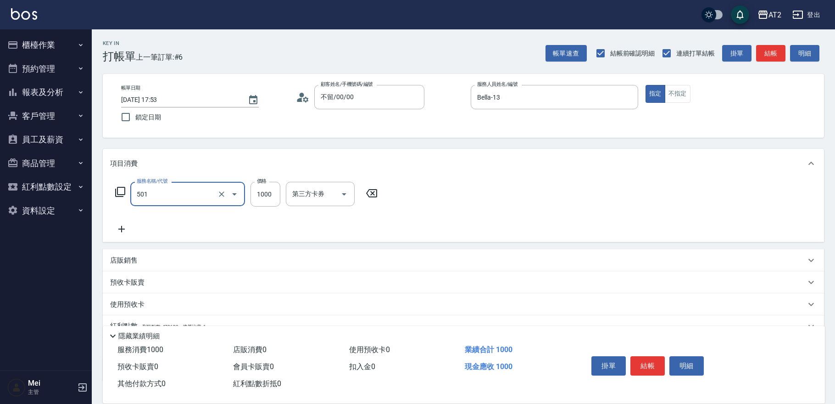
type input "染髮(501)"
type input "0"
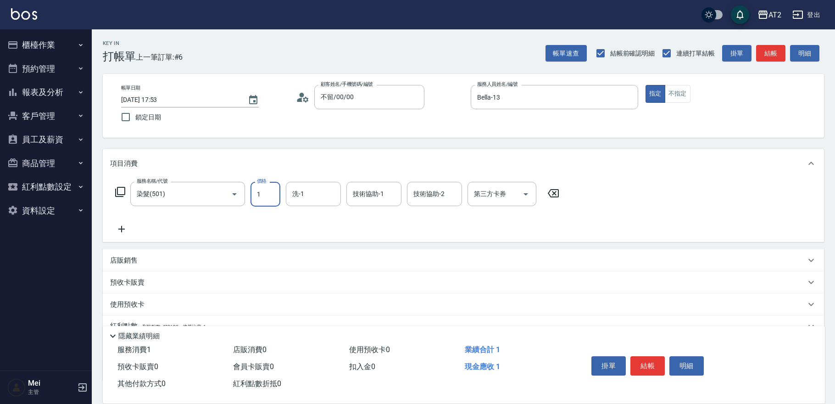
type input "15"
type input "10"
type input "1580"
type input "150"
type input "Ivy-48"
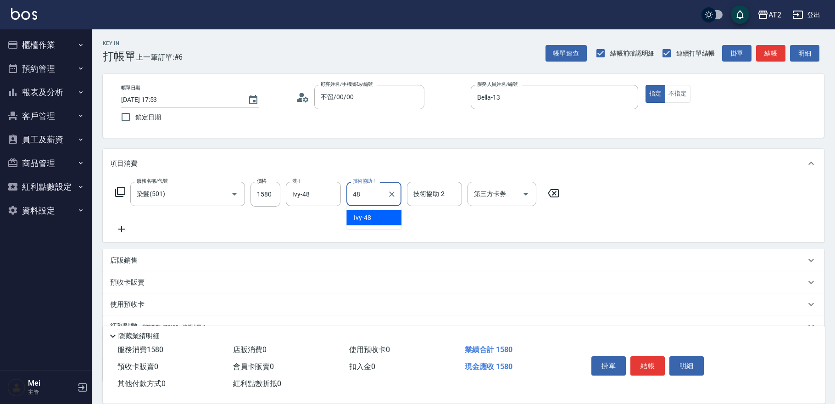
type input "Ivy-48"
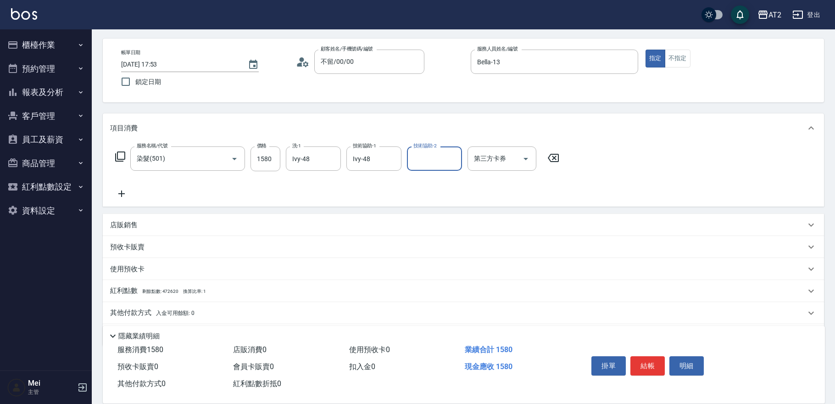
scroll to position [64, 0]
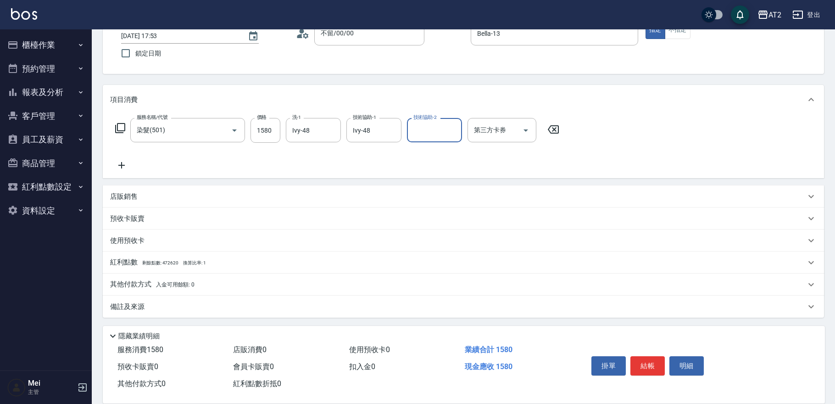
click at [181, 285] on span "入金可用餘額: 0" at bounding box center [175, 284] width 39 height 6
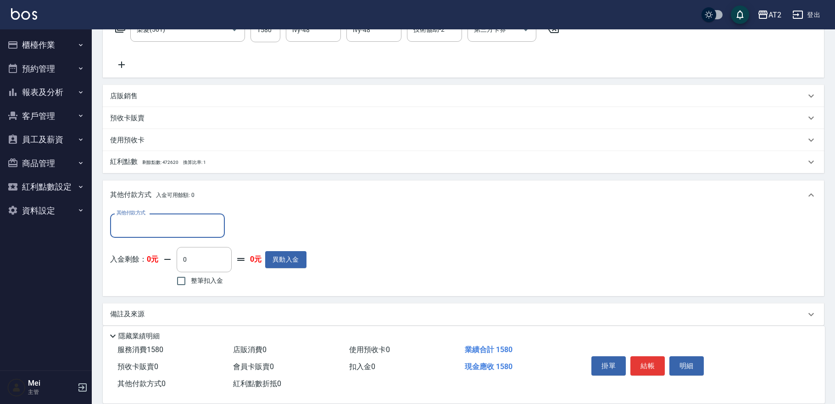
scroll to position [165, 0]
click at [175, 230] on input "其他付款方式" at bounding box center [167, 225] width 106 height 16
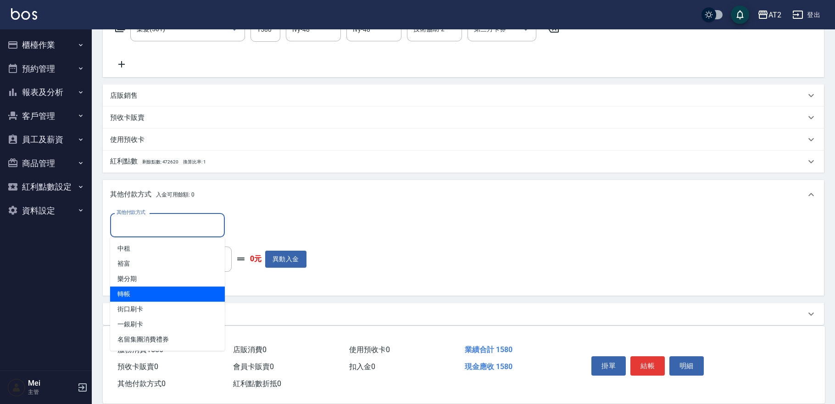
click at [179, 296] on span "轉帳" at bounding box center [167, 293] width 115 height 15
type input "轉帳"
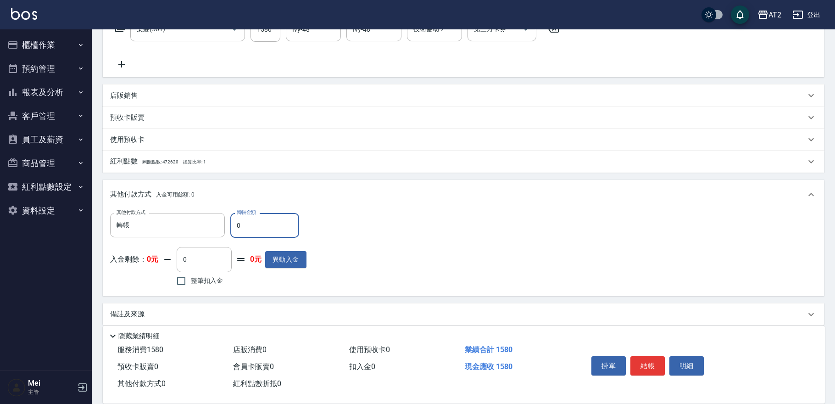
click at [243, 224] on input "0" at bounding box center [264, 225] width 69 height 25
type input "15"
type input "140"
type input "158"
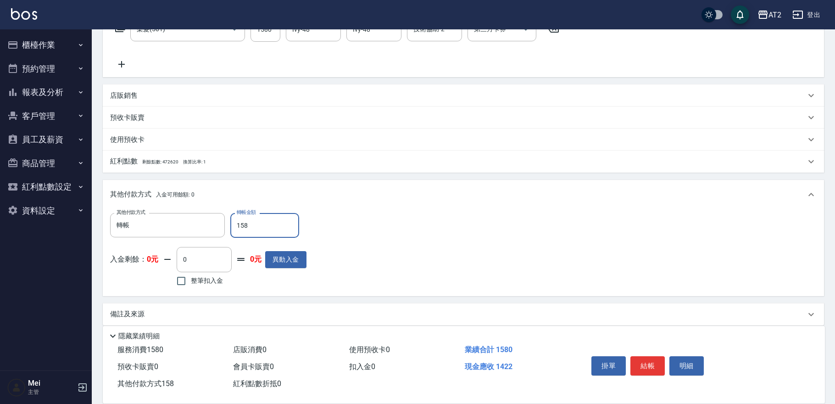
type input "0"
type input "1580"
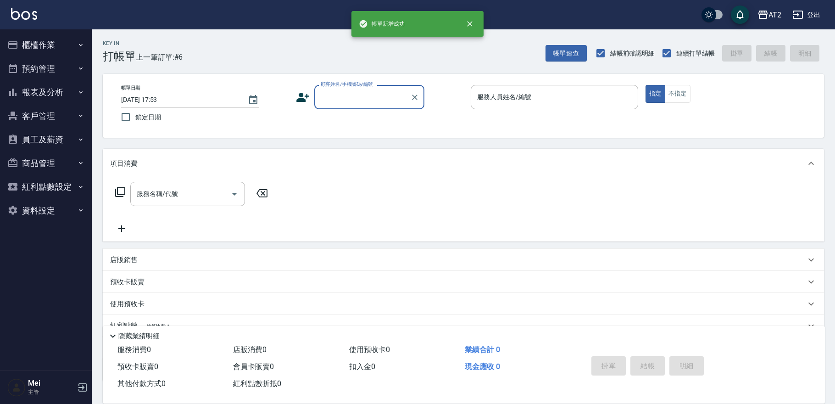
scroll to position [0, 0]
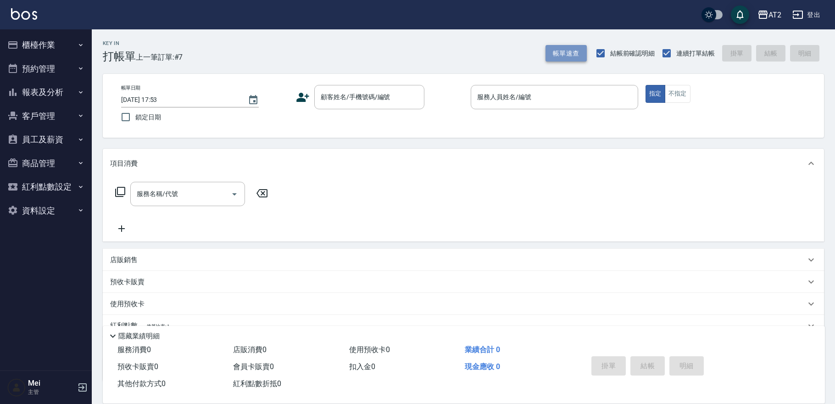
click at [554, 50] on button "帳單速查" at bounding box center [566, 53] width 41 height 17
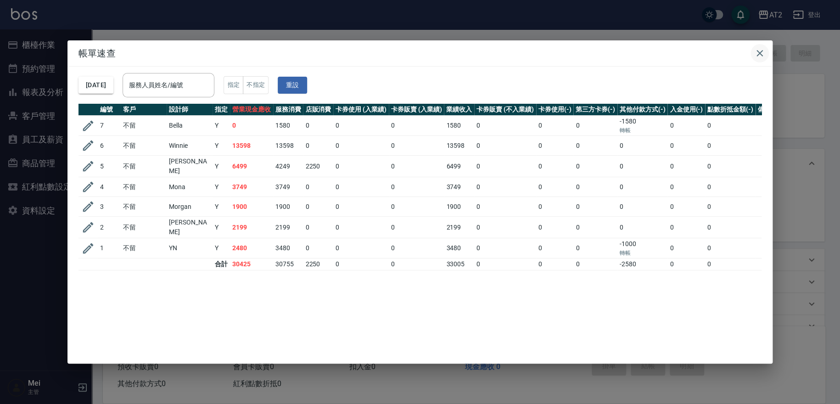
click at [756, 58] on icon "button" at bounding box center [759, 53] width 11 height 11
